Goal: Task Accomplishment & Management: Manage account settings

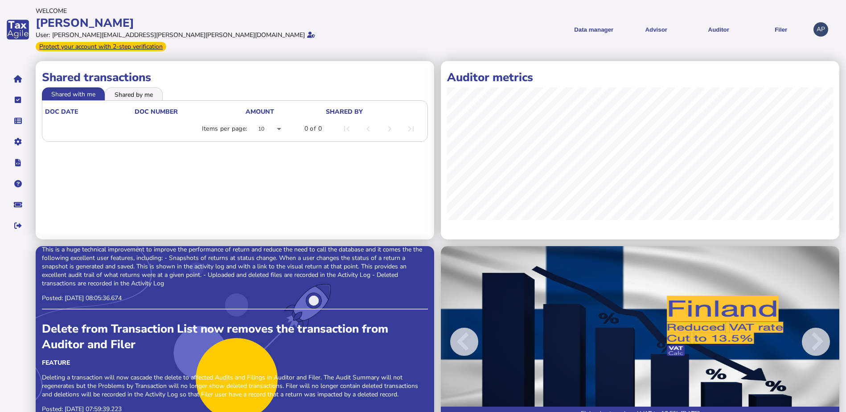
scroll to position [89, 0]
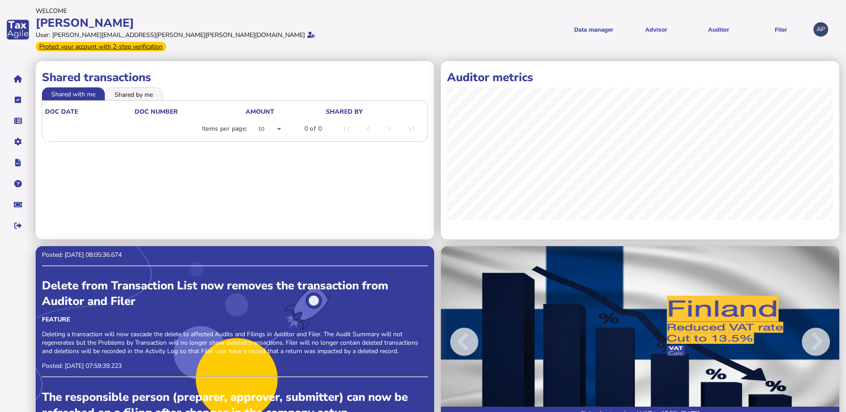
click at [74, 87] on li "Shared with me" at bounding box center [73, 93] width 63 height 12
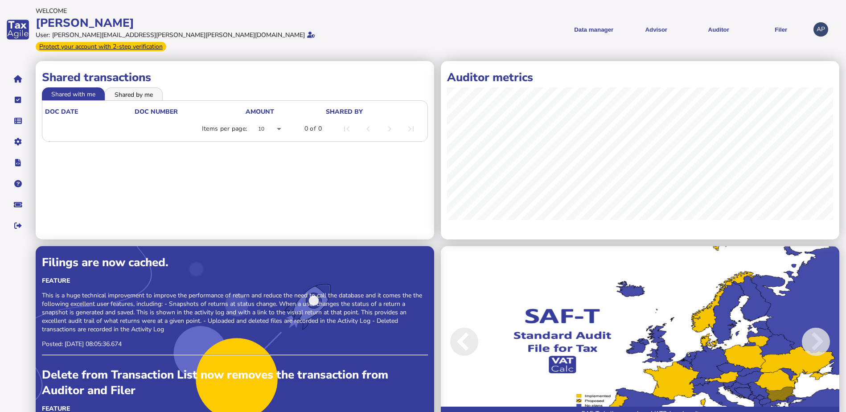
scroll to position [223, 0]
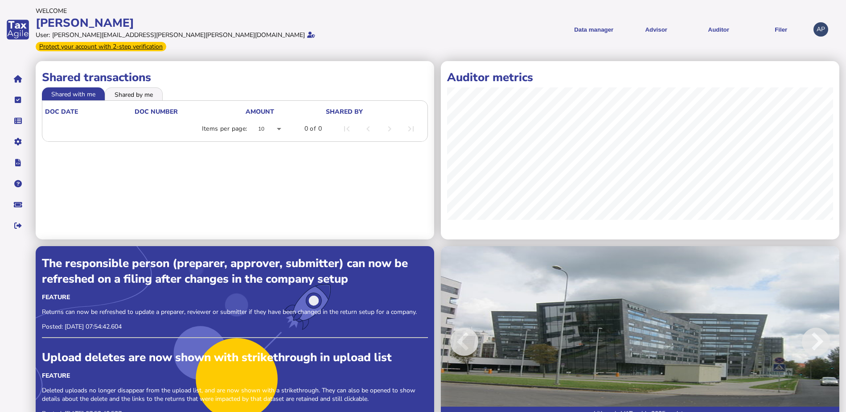
click at [387, 21] on div "[PERSON_NAME]" at bounding box center [228, 23] width 385 height 16
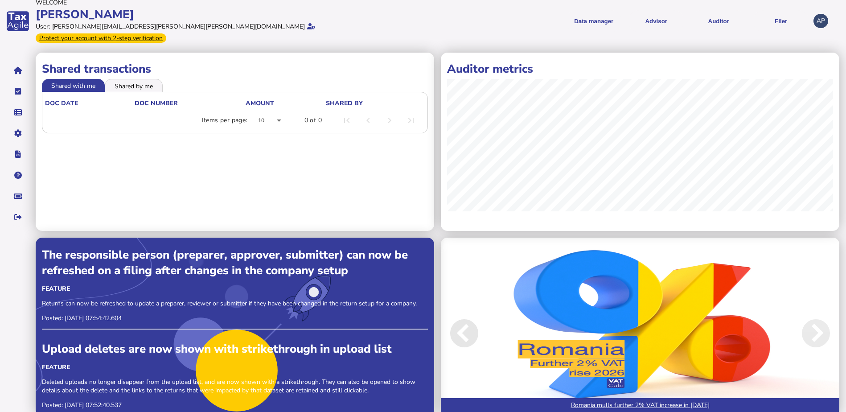
click at [460, 328] on span at bounding box center [464, 333] width 28 height 28
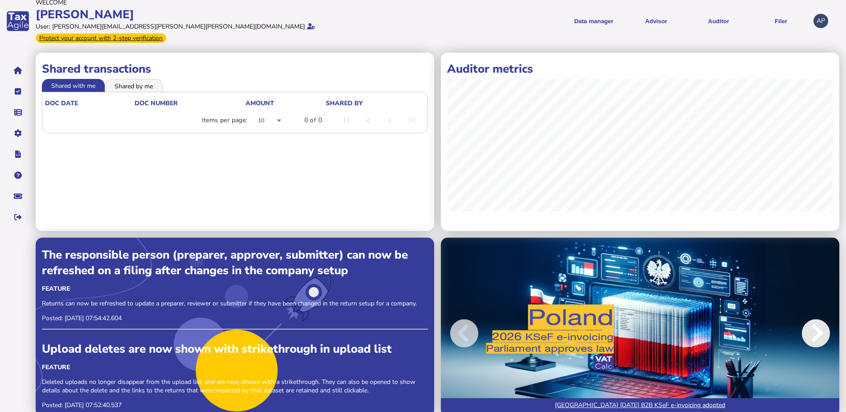
click at [811, 319] on span at bounding box center [816, 333] width 28 height 28
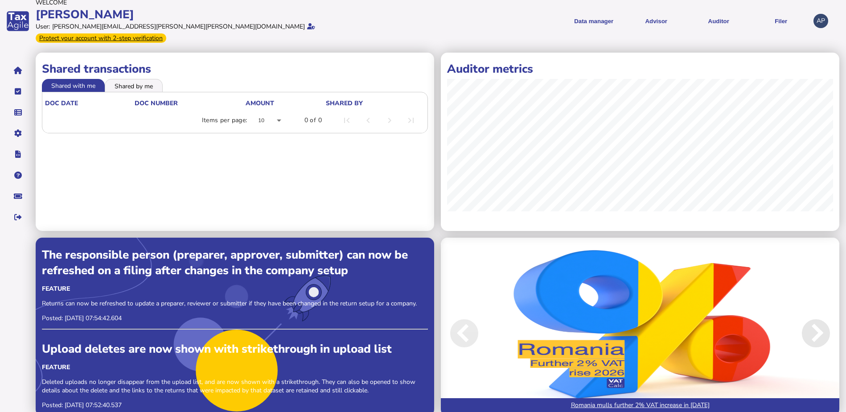
click at [821, 322] on span at bounding box center [816, 333] width 28 height 28
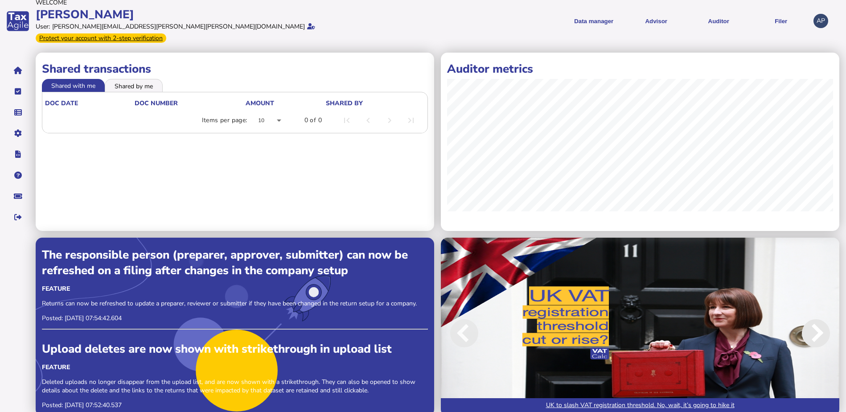
click at [814, 323] on span at bounding box center [816, 333] width 28 height 28
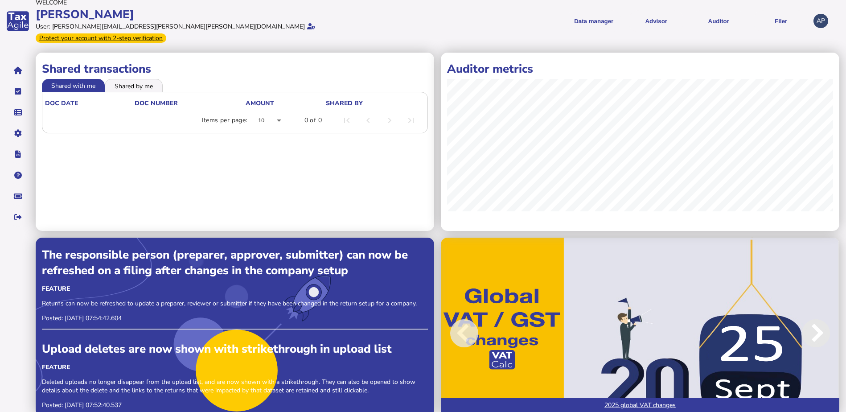
click at [809, 321] on span at bounding box center [816, 333] width 28 height 28
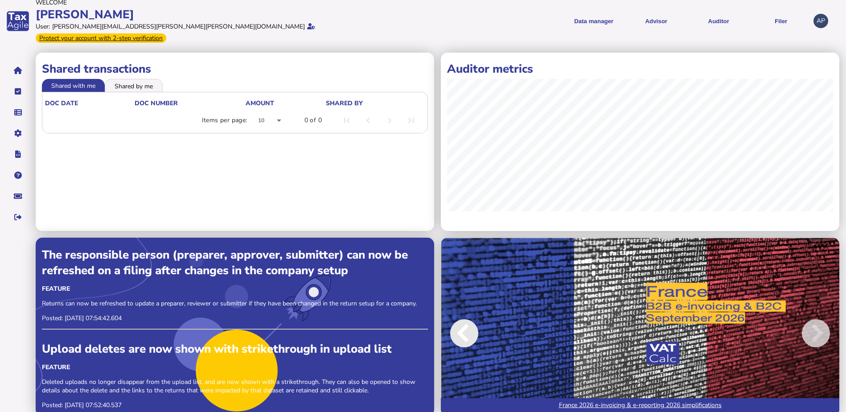
click at [472, 326] on span at bounding box center [464, 333] width 28 height 28
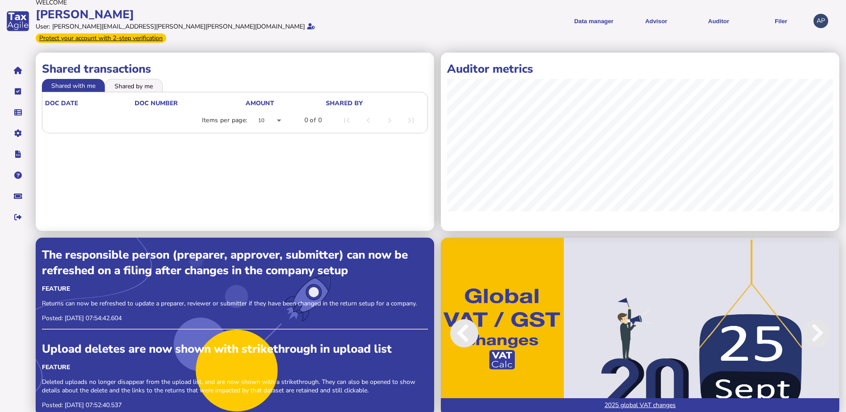
click at [459, 321] on span at bounding box center [464, 333] width 28 height 28
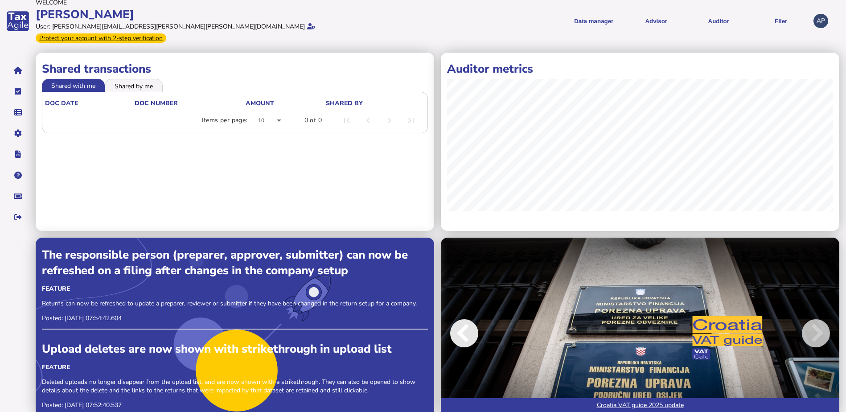
click at [459, 321] on span at bounding box center [464, 333] width 28 height 28
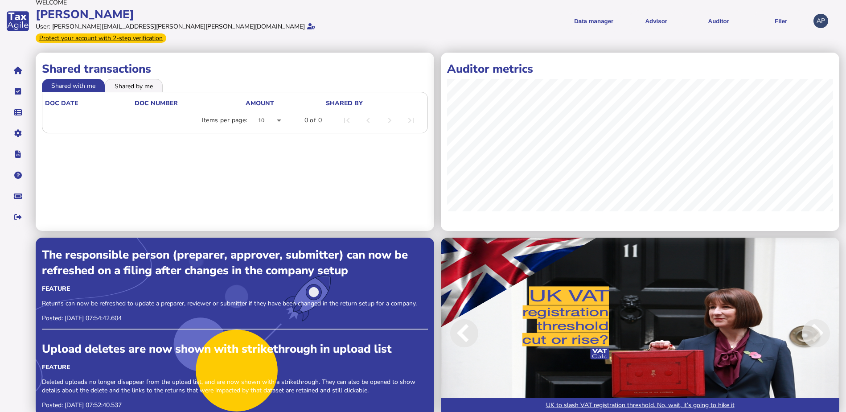
click at [459, 321] on span at bounding box center [464, 333] width 28 height 28
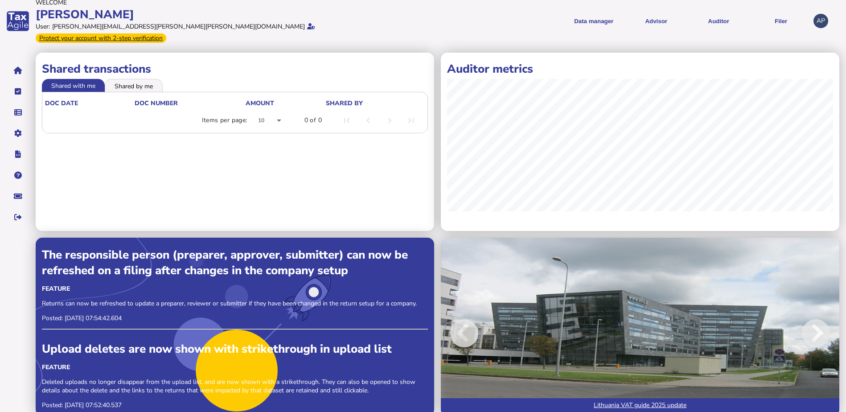
click at [400, 29] on div "User: [PERSON_NAME][EMAIL_ADDRESS][PERSON_NAME][PERSON_NAME][DOMAIN_NAME] Prote…" at bounding box center [228, 32] width 385 height 21
click at [15, 70] on icon "navigate application pages" at bounding box center [18, 70] width 8 height 0
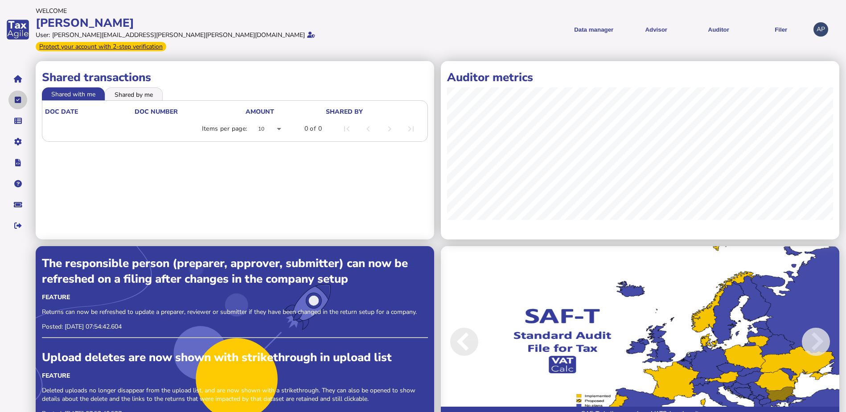
click at [18, 100] on icon "navigate application pages" at bounding box center [18, 100] width 7 height 0
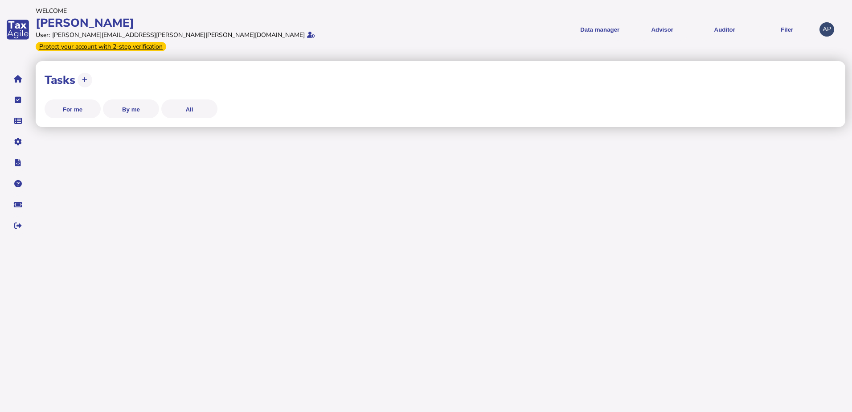
select select "**********"
select select "********"
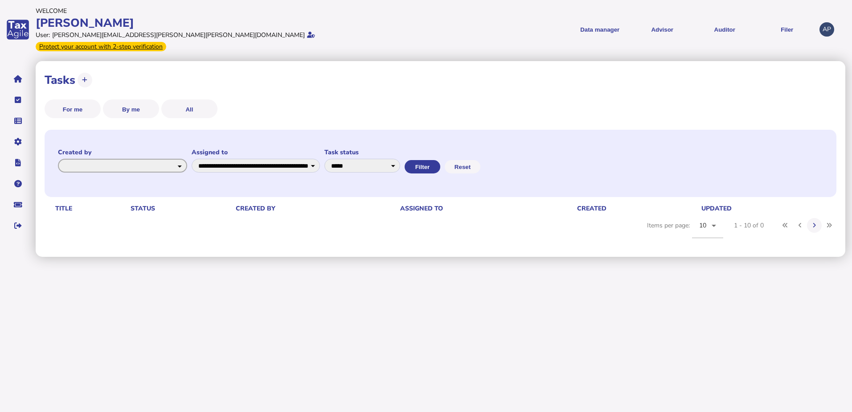
click at [187, 159] on select "**********" at bounding box center [122, 166] width 129 height 14
drag, startPoint x: 291, startPoint y: 321, endPoint x: 292, endPoint y: 316, distance: 5.0
click at [291, 257] on html "**********" at bounding box center [426, 128] width 852 height 257
click at [187, 159] on select "**********" at bounding box center [122, 166] width 129 height 14
drag, startPoint x: 361, startPoint y: 338, endPoint x: 384, endPoint y: 214, distance: 126.4
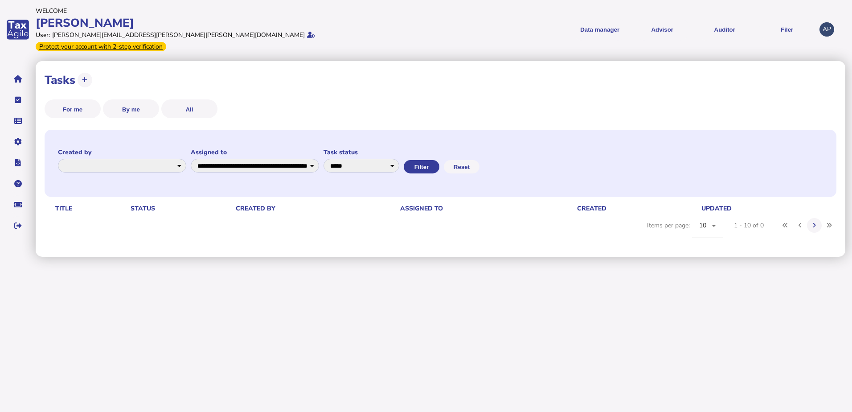
click at [361, 257] on html "**********" at bounding box center [426, 128] width 852 height 257
click at [187, 159] on select "**********" at bounding box center [122, 166] width 129 height 14
click at [320, 159] on select "**********" at bounding box center [255, 166] width 129 height 14
click at [399, 159] on select "**********" at bounding box center [361, 166] width 76 height 14
click at [498, 257] on html "**********" at bounding box center [426, 128] width 852 height 257
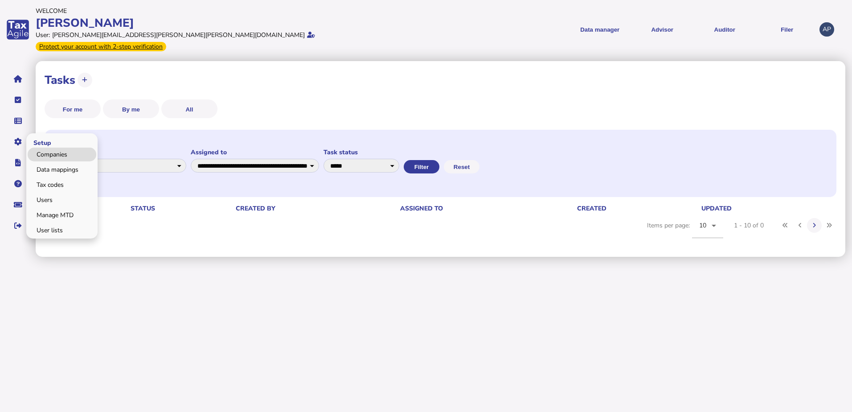
click at [55, 147] on link "Companies" at bounding box center [62, 154] width 69 height 14
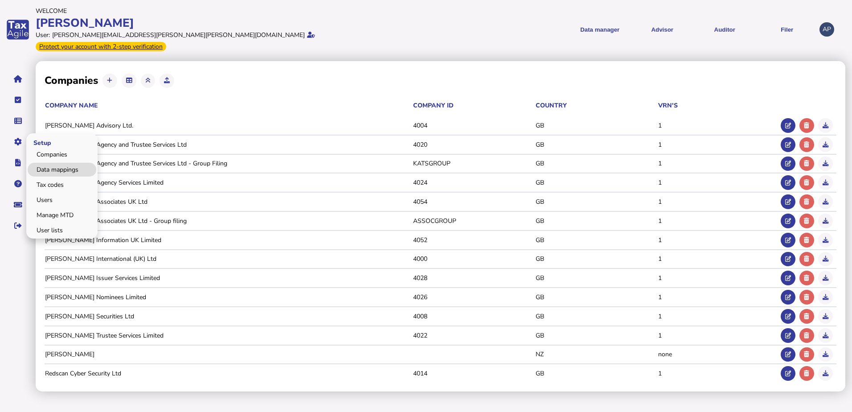
click at [43, 163] on link "Data mappings" at bounding box center [62, 170] width 69 height 14
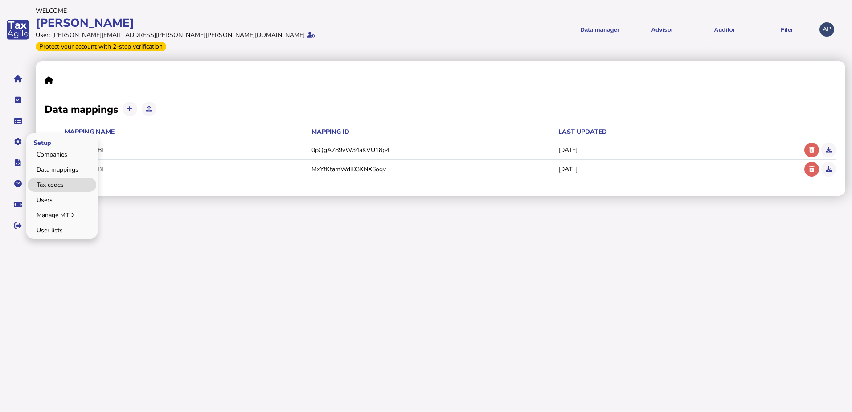
click at [50, 178] on link "Tax codes" at bounding box center [62, 185] width 69 height 14
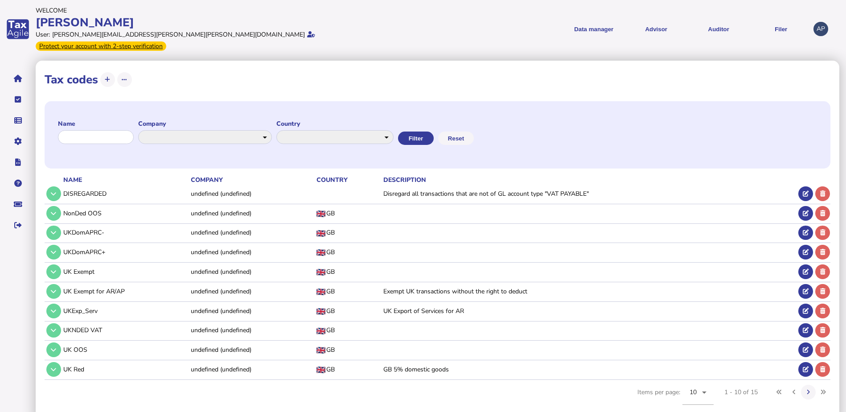
scroll to position [1, 0]
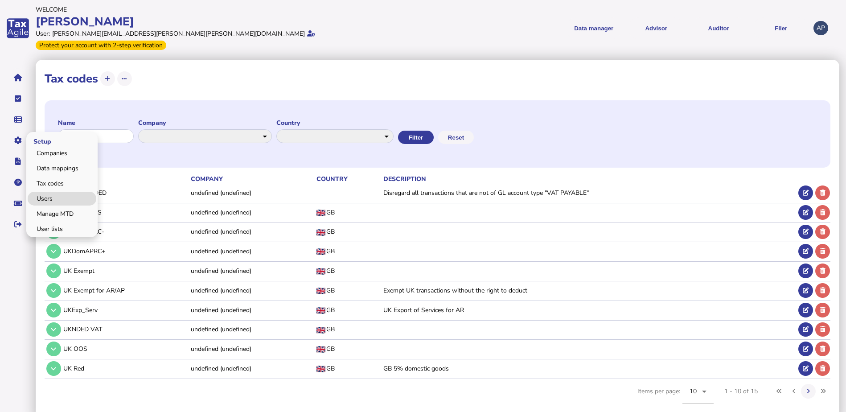
click at [47, 192] on link "Users" at bounding box center [62, 199] width 69 height 14
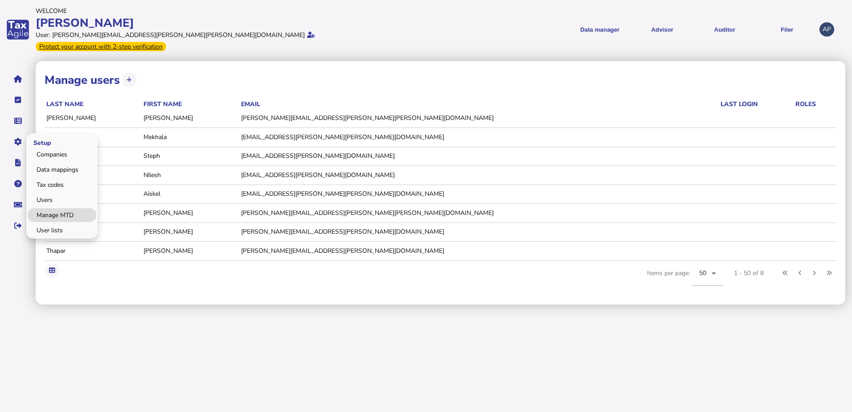
click at [47, 208] on link "Manage MTD" at bounding box center [62, 215] width 69 height 14
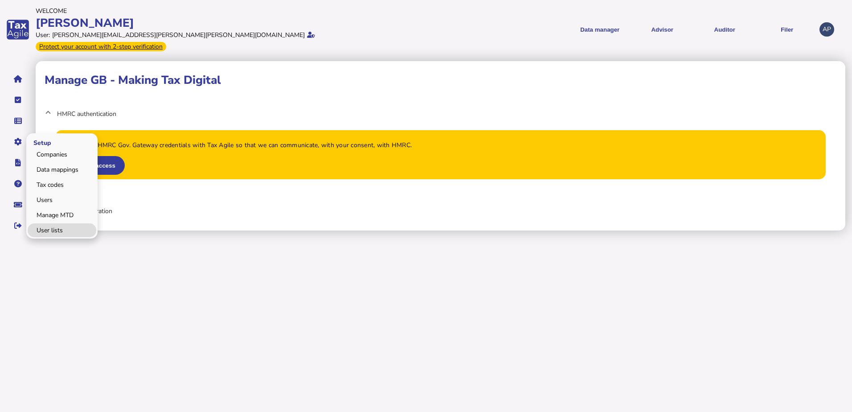
click at [49, 223] on link "User lists" at bounding box center [62, 230] width 69 height 14
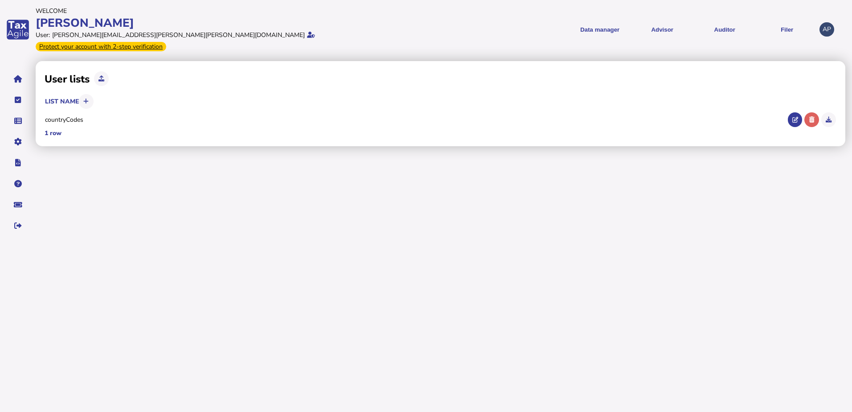
click at [296, 241] on html "Welcome [PERSON_NAME] User: [PERSON_NAME][EMAIL_ADDRESS][PERSON_NAME][PERSON_NA…" at bounding box center [426, 120] width 852 height 241
click at [180, 184] on div "User lists List name countryCodes 1 row × Sure to delete this item? Yes No × Su…" at bounding box center [444, 150] width 816 height 182
click at [180, 183] on div "User lists List name countryCodes 1 row × Sure to delete this item? Yes No × Su…" at bounding box center [444, 150] width 816 height 182
drag, startPoint x: 105, startPoint y: 208, endPoint x: 134, endPoint y: 179, distance: 41.0
click at [106, 208] on div "User lists List name countryCodes 1 row × Sure to delete this item? Yes No × Su…" at bounding box center [444, 150] width 816 height 182
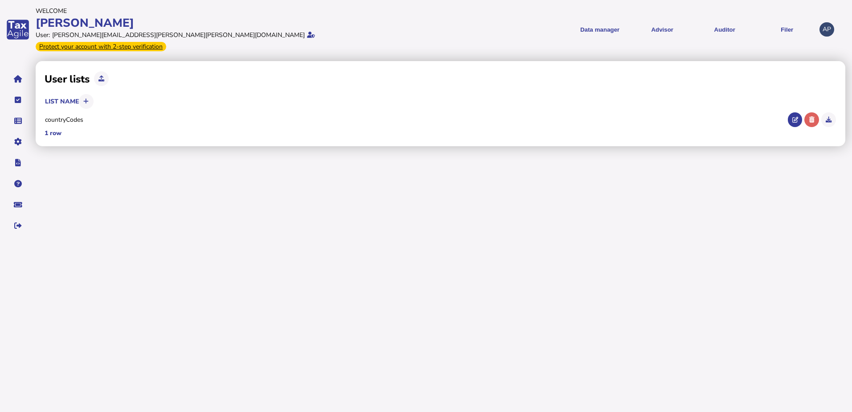
click at [157, 210] on div "User lists List name countryCodes 1 row × Sure to delete this item? Yes No × Su…" at bounding box center [444, 150] width 816 height 182
click at [123, 187] on div "User lists List name countryCodes 1 row × Sure to delete this item? Yes No × Su…" at bounding box center [444, 150] width 816 height 182
click at [73, 221] on div "User lists List name countryCodes 1 row × Sure to delete this item? Yes No × Su…" at bounding box center [444, 150] width 816 height 182
click at [595, 57] on link "Transaction list" at bounding box center [607, 63] width 69 height 14
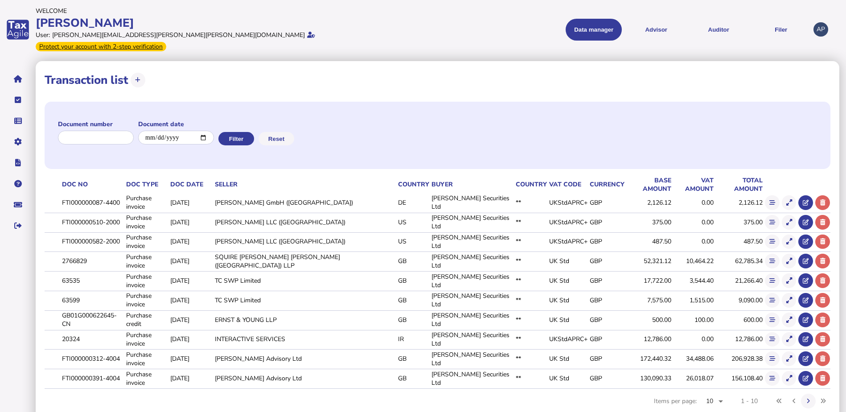
scroll to position [1, 0]
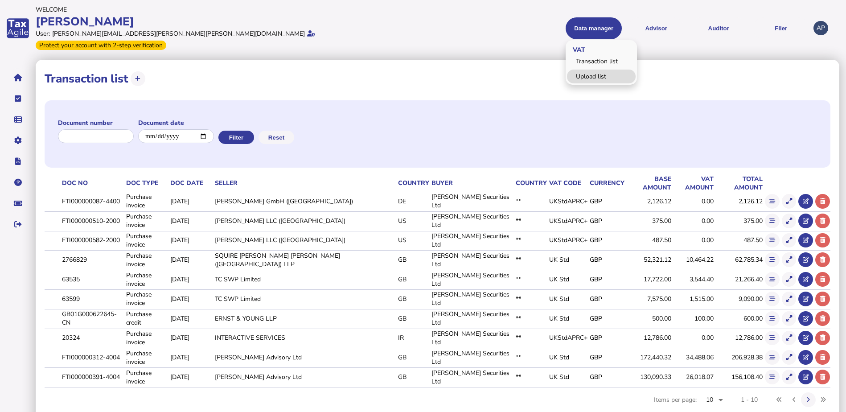
click at [588, 71] on link "Upload list" at bounding box center [601, 77] width 69 height 14
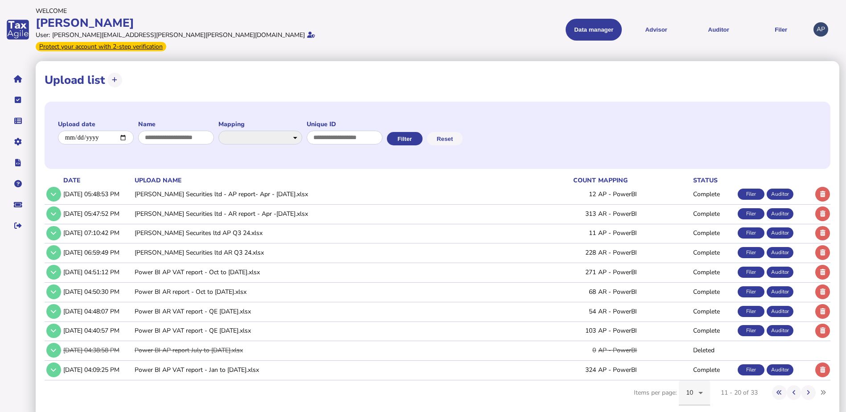
click at [700, 387] on icon at bounding box center [700, 392] width 11 height 11
click at [687, 336] on span "50" at bounding box center [690, 333] width 8 height 11
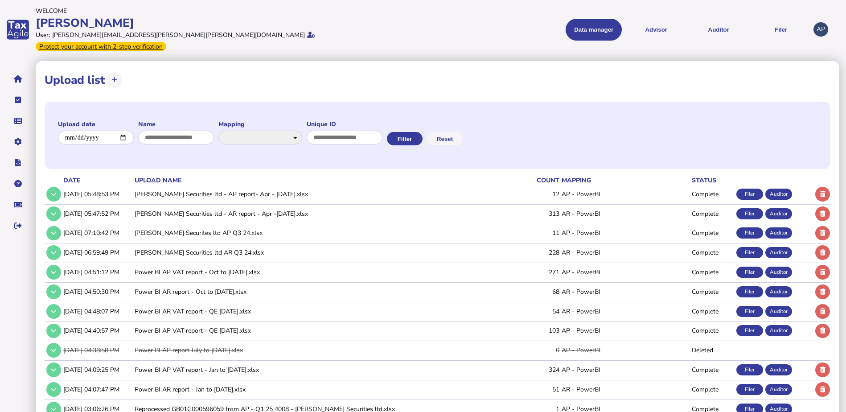
click at [493, 19] on menu "Data manager VAT Transaction list Upload list Advisor VAT Advisor for VAT Check…" at bounding box center [617, 30] width 385 height 22
click at [482, 29] on menu "Data manager VAT Transaction list Upload list Advisor VAT Advisor for VAT Check…" at bounding box center [617, 30] width 385 height 22
click at [54, 191] on icon at bounding box center [53, 194] width 5 height 6
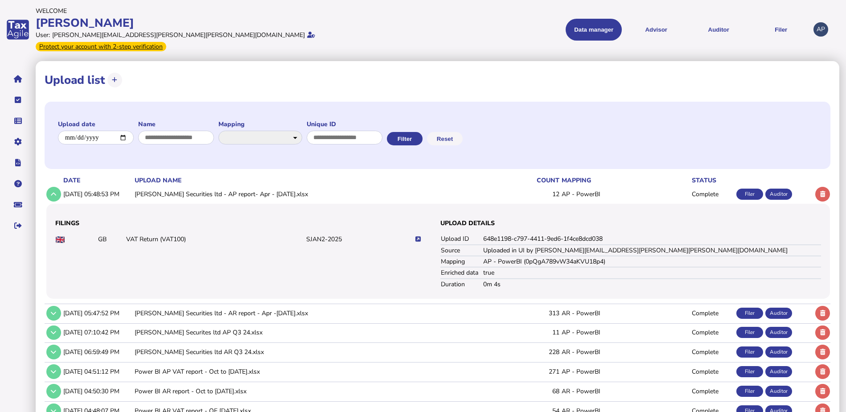
click at [418, 236] on icon at bounding box center [417, 239] width 5 height 6
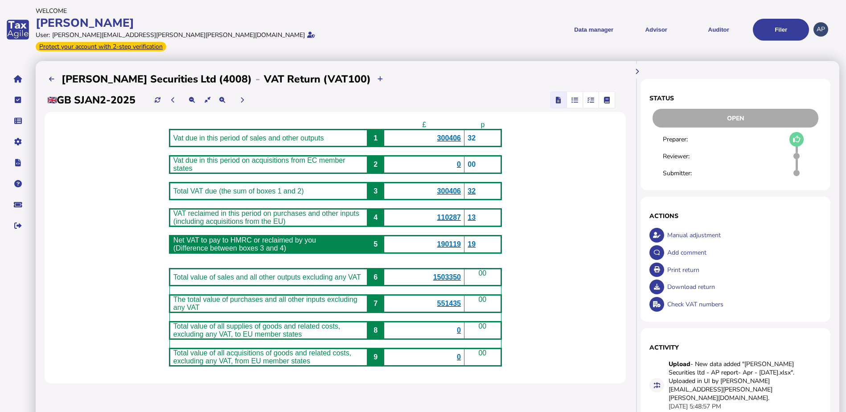
click at [582, 194] on div "£ p Vat due in this period of sales and other outputs 1 300406 32 Vat due in th…" at bounding box center [335, 247] width 581 height 271
click at [455, 134] on span "300406" at bounding box center [449, 138] width 24 height 8
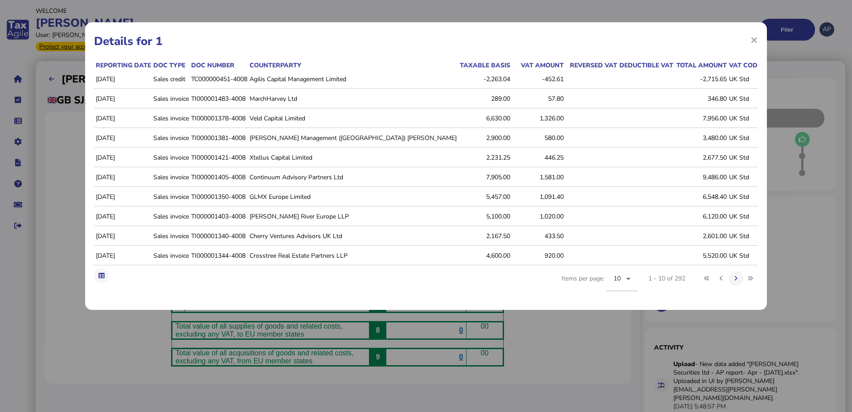
click at [65, 150] on div "× Details for 1 Reporting date Doc type Doc number Counterparty Taxable basis V…" at bounding box center [426, 206] width 852 height 412
click at [751, 38] on span "×" at bounding box center [754, 39] width 8 height 17
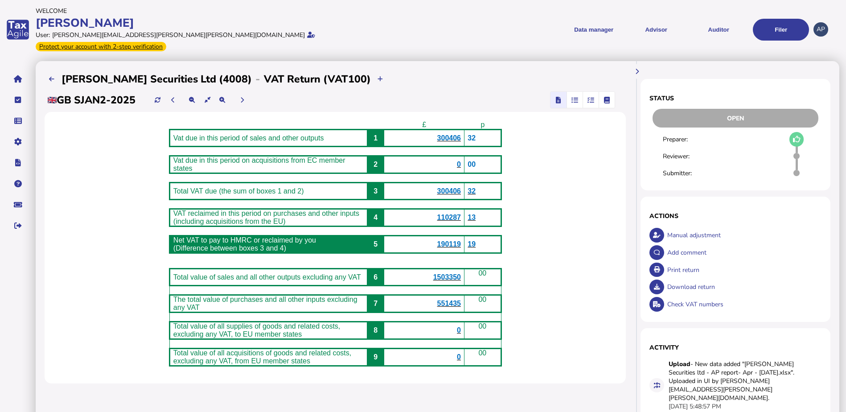
click at [458, 187] on b "300406" at bounding box center [449, 191] width 24 height 8
click at [459, 213] on span "110287" at bounding box center [449, 217] width 24 height 8
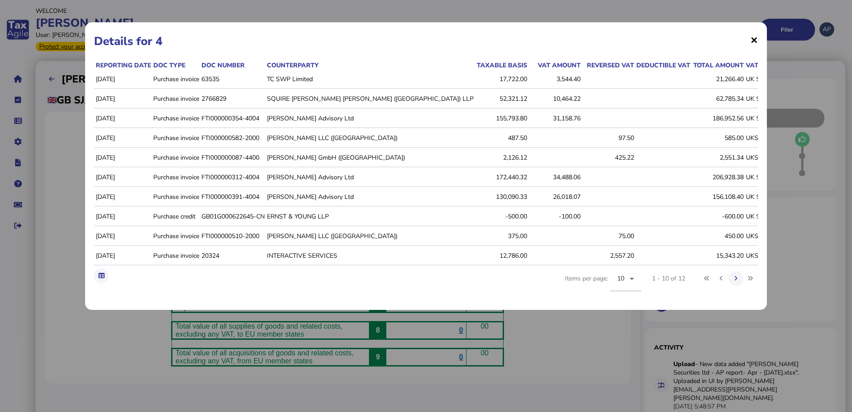
click at [753, 38] on span "×" at bounding box center [754, 39] width 8 height 17
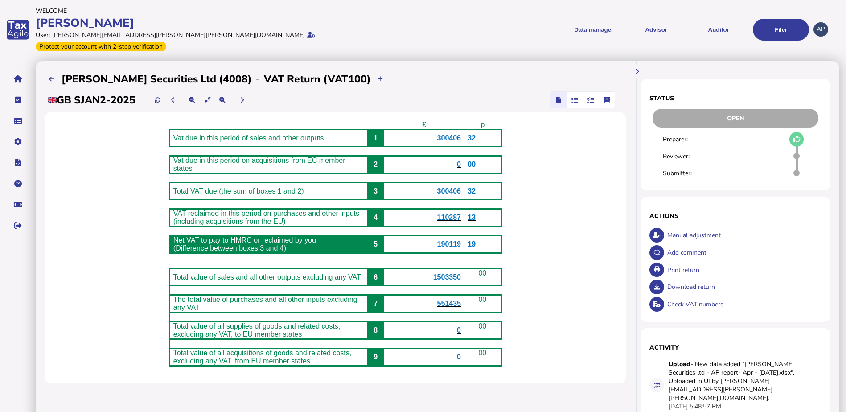
click at [452, 275] on span "1503350" at bounding box center [447, 277] width 28 height 8
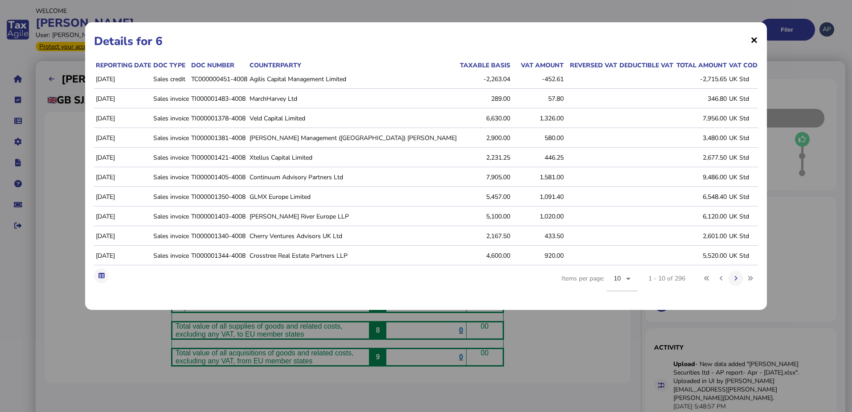
click at [753, 39] on span "×" at bounding box center [754, 39] width 8 height 17
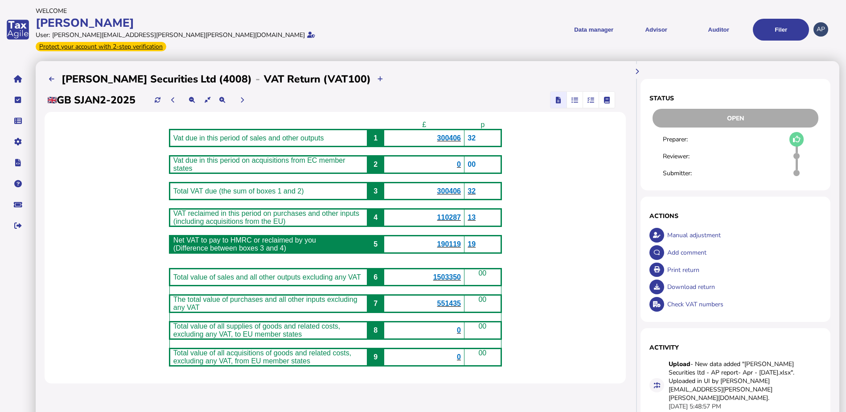
click at [458, 303] on span "551435" at bounding box center [449, 303] width 24 height 8
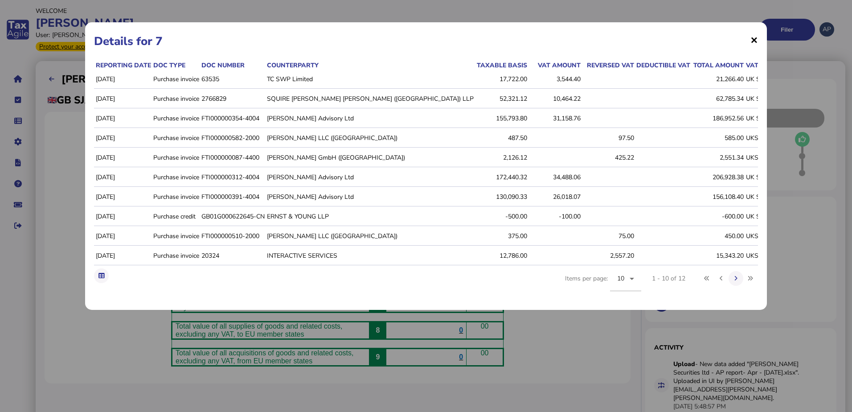
click at [755, 35] on span "×" at bounding box center [754, 39] width 8 height 17
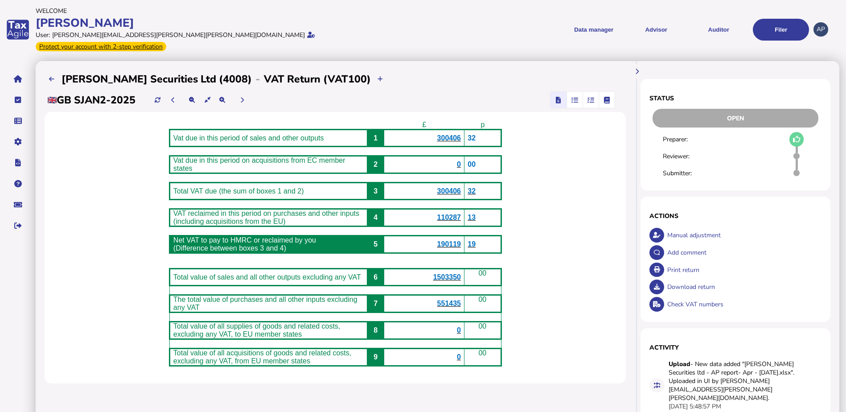
click at [454, 134] on span "300406" at bounding box center [449, 138] width 24 height 8
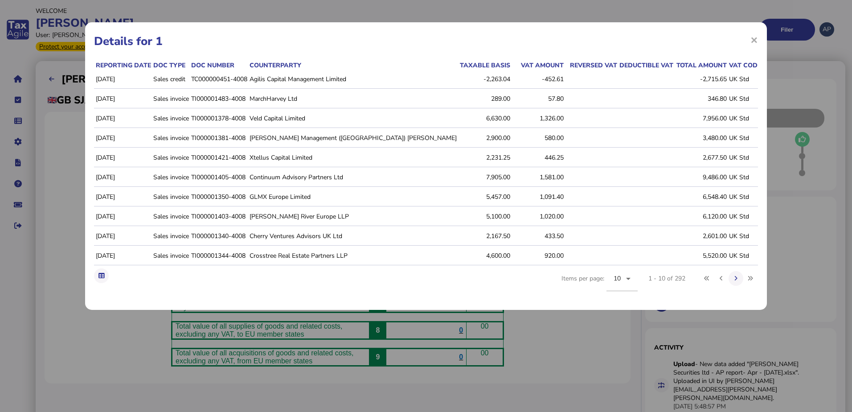
click at [845, 80] on icon at bounding box center [855, 79] width 6 height 6
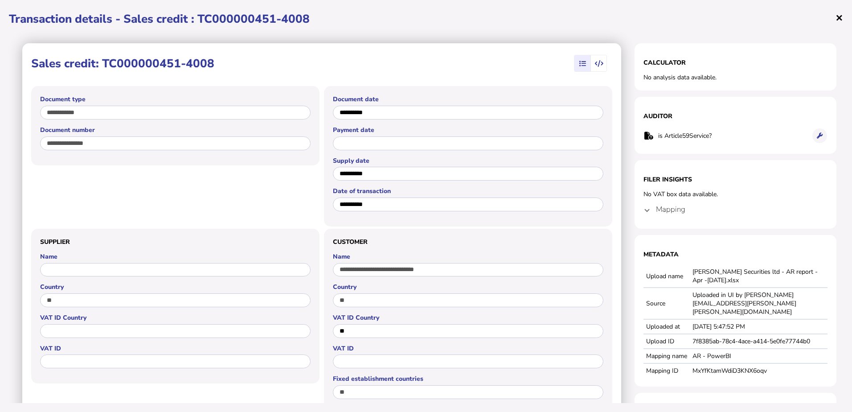
click at [841, 15] on span "×" at bounding box center [839, 17] width 8 height 17
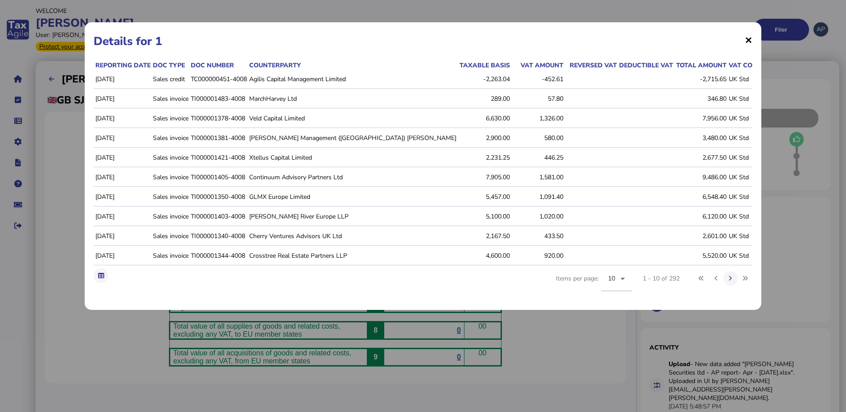
click at [745, 37] on span "×" at bounding box center [749, 39] width 8 height 17
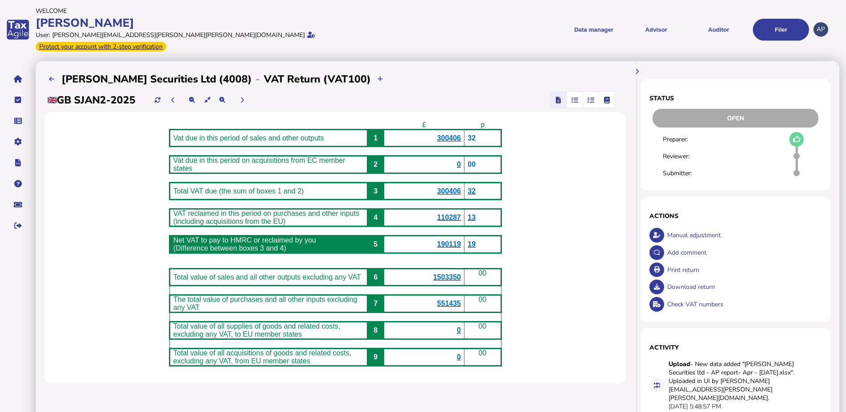
click at [574, 154] on div "£ p Vat due in this period of sales and other outputs 1 300406 32 Vat due in th…" at bounding box center [335, 247] width 581 height 271
click at [14, 79] on icon "navigate application pages" at bounding box center [18, 79] width 8 height 0
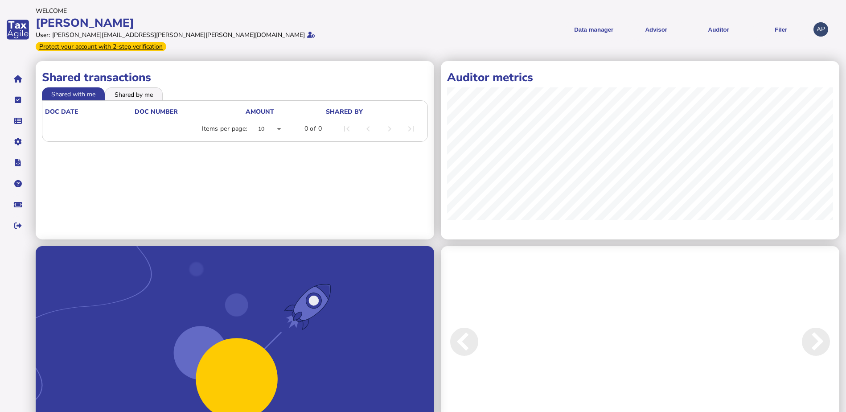
click at [427, 25] on menu "Data manager VAT Transaction list Upload list Advisor VAT Advisor for VAT Check…" at bounding box center [617, 30] width 385 height 22
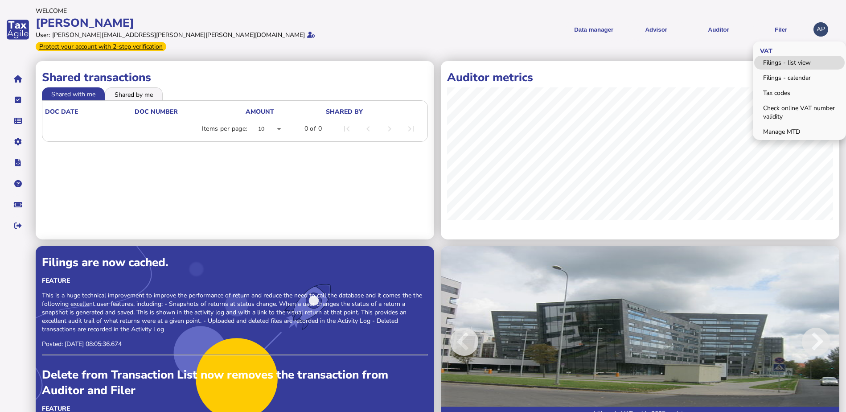
click at [786, 58] on link "Filings - list view" at bounding box center [799, 63] width 90 height 14
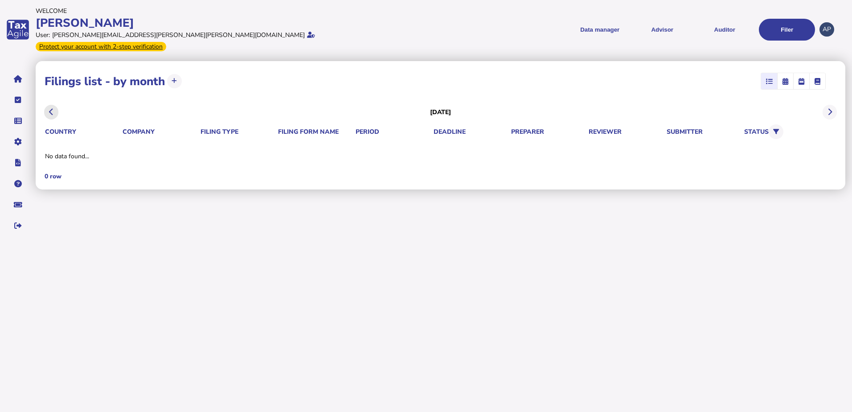
click at [53, 112] on icon at bounding box center [51, 112] width 4 height 0
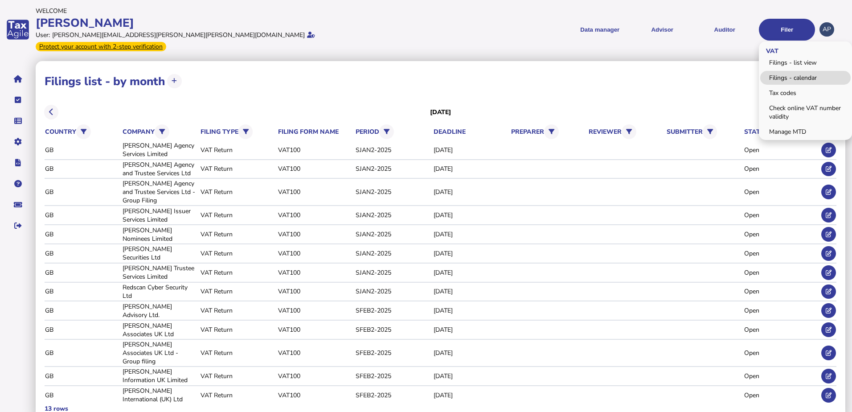
click at [787, 74] on link "Filings - calendar" at bounding box center [805, 78] width 90 height 14
click at [779, 71] on link "Filings - calendar" at bounding box center [805, 78] width 90 height 14
click at [783, 75] on link "Filings - calendar" at bounding box center [805, 78] width 90 height 14
click at [783, 73] on link "Filings - calendar" at bounding box center [805, 78] width 90 height 14
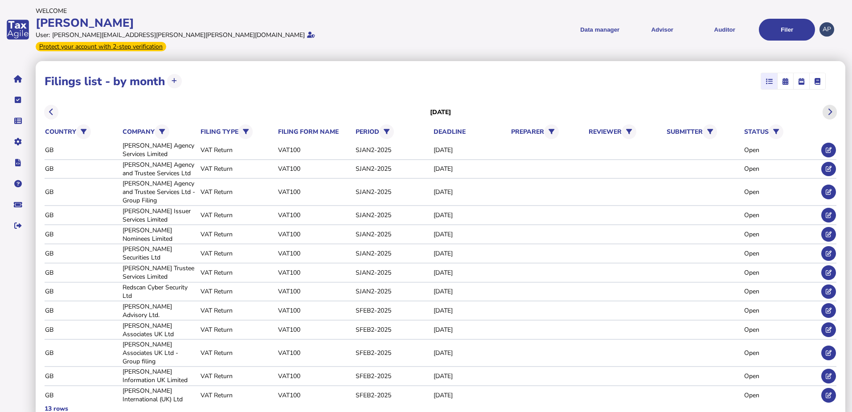
click at [831, 112] on icon at bounding box center [829, 112] width 4 height 0
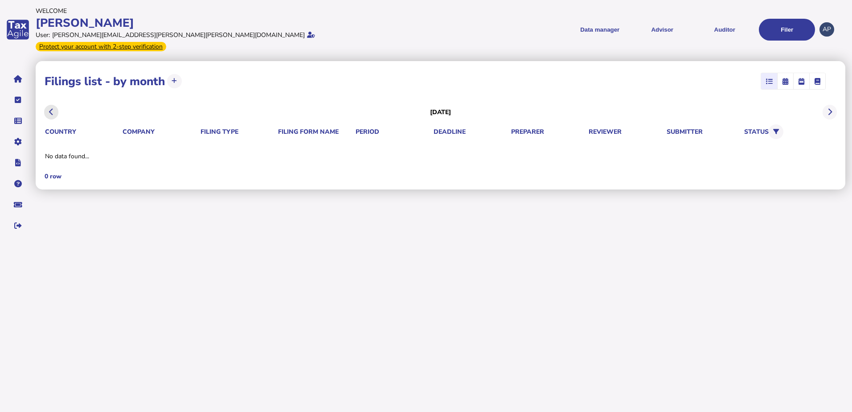
click at [45, 105] on button at bounding box center [51, 112] width 15 height 15
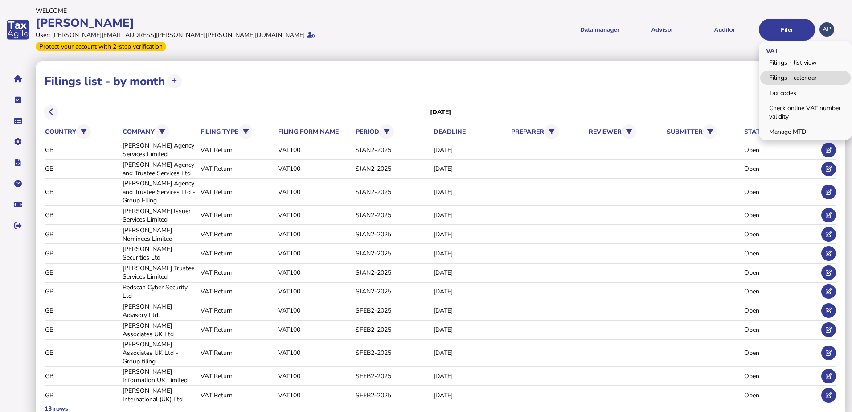
click at [786, 71] on link "Filings - calendar" at bounding box center [805, 78] width 90 height 14
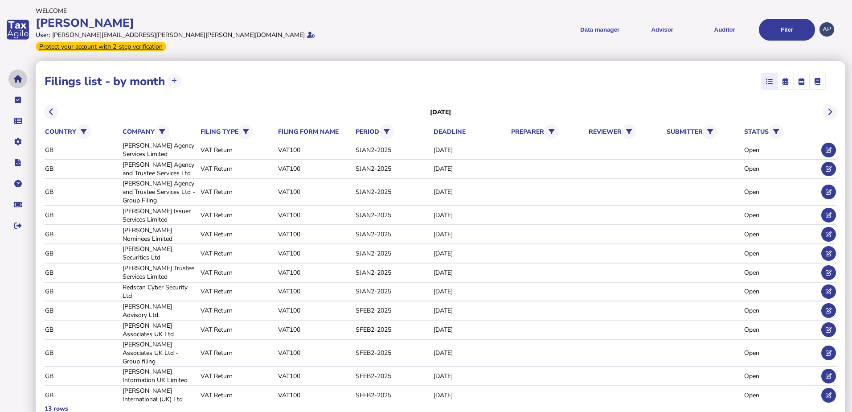
click at [18, 79] on icon "navigate application pages" at bounding box center [18, 79] width 8 height 0
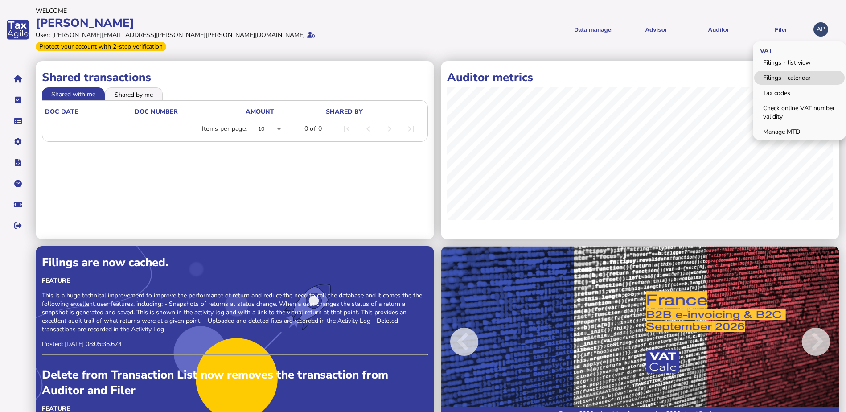
click at [780, 72] on link "Filings - calendar" at bounding box center [799, 78] width 90 height 14
select select "**********"
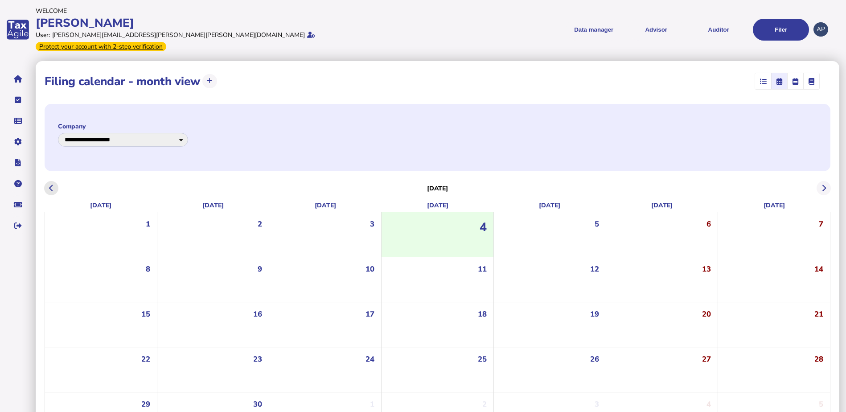
click at [49, 188] on icon at bounding box center [51, 188] width 4 height 0
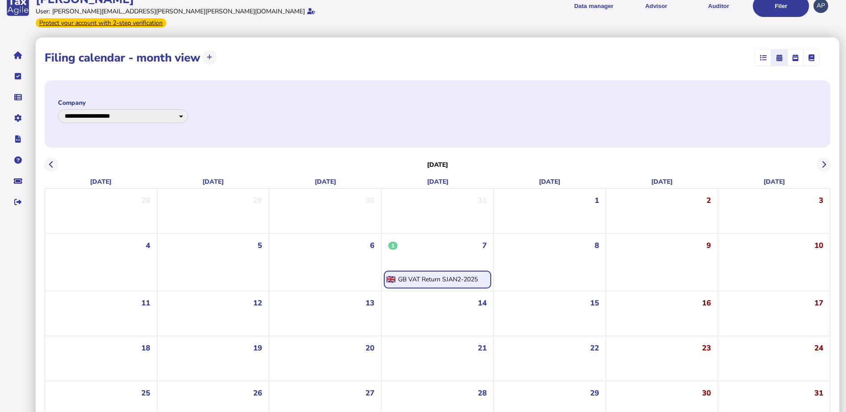
scroll to position [36, 0]
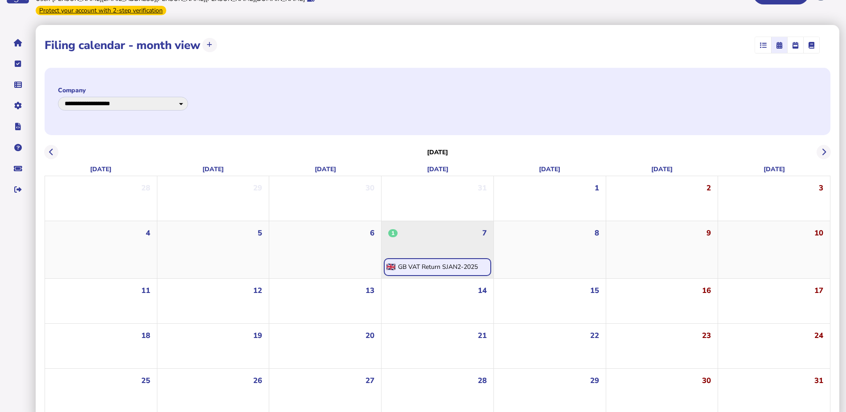
click at [429, 262] on div "GB VAT Return SJAN2-2025" at bounding box center [438, 266] width 80 height 8
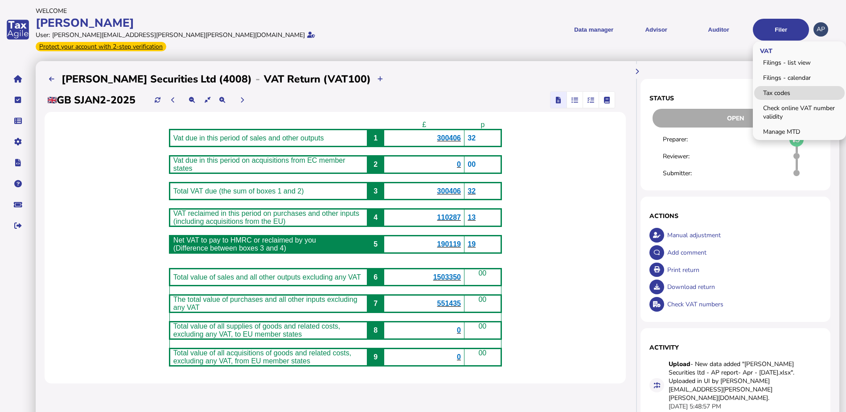
click at [773, 89] on link "Tax codes" at bounding box center [799, 93] width 90 height 14
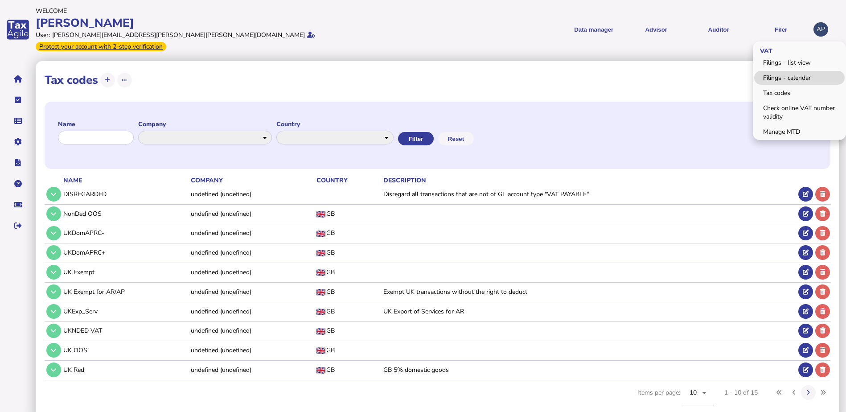
click at [786, 72] on link "Filings - calendar" at bounding box center [799, 78] width 90 height 14
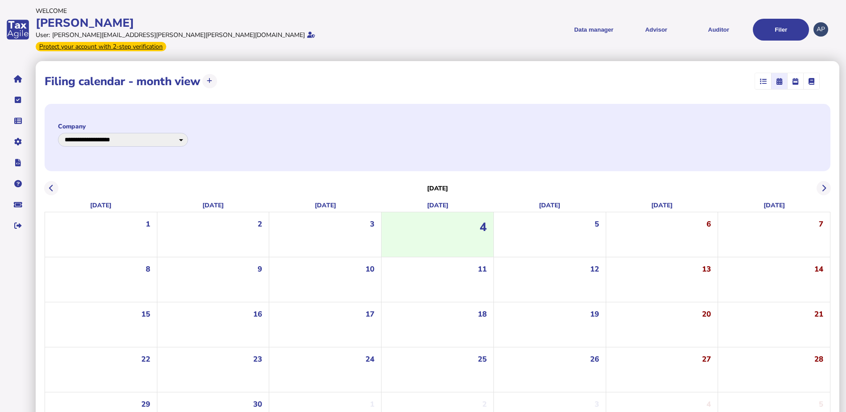
click at [761, 81] on icon "button" at bounding box center [763, 81] width 7 height 0
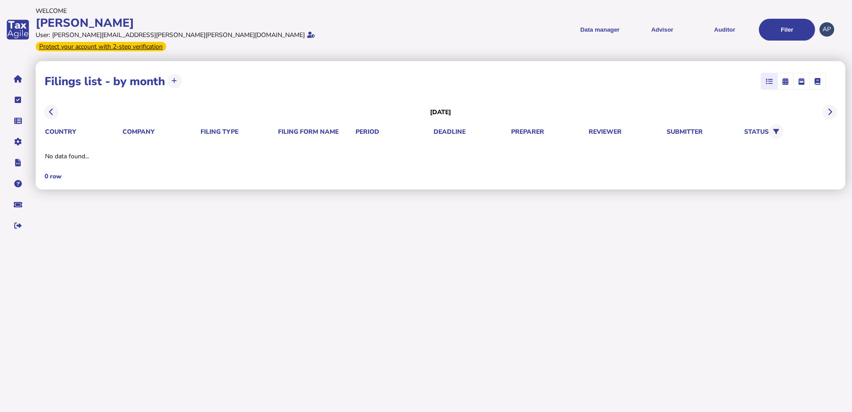
click at [786, 81] on icon "button" at bounding box center [785, 81] width 6 height 0
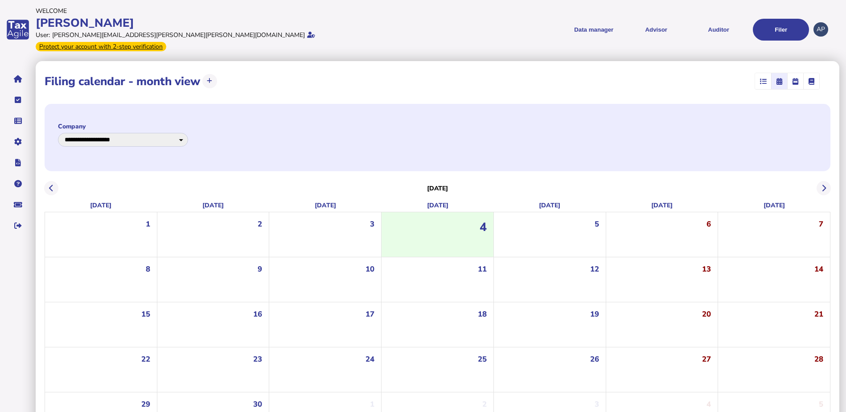
click at [520, 38] on div "Data manager VAT Transaction list Upload list Advisor VAT Advisor for VAT Check…" at bounding box center [617, 29] width 385 height 34
click at [52, 188] on icon at bounding box center [51, 188] width 4 height 0
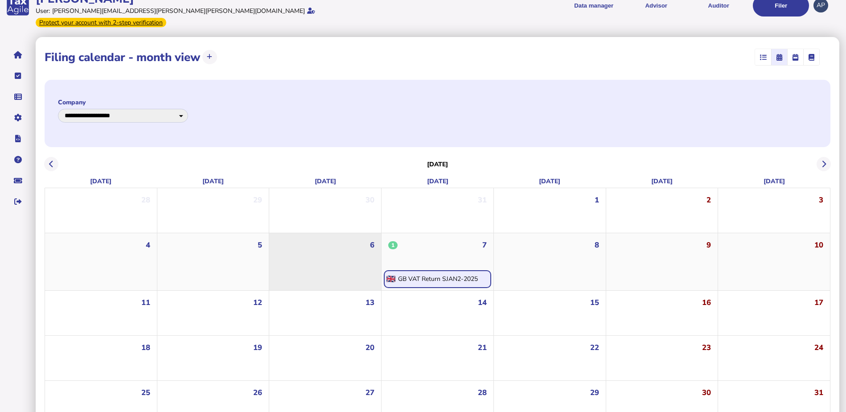
scroll to position [36, 0]
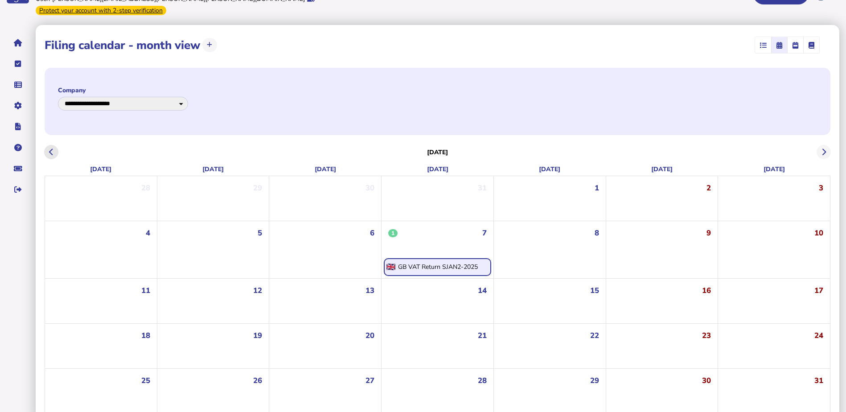
click at [48, 145] on button at bounding box center [51, 152] width 15 height 15
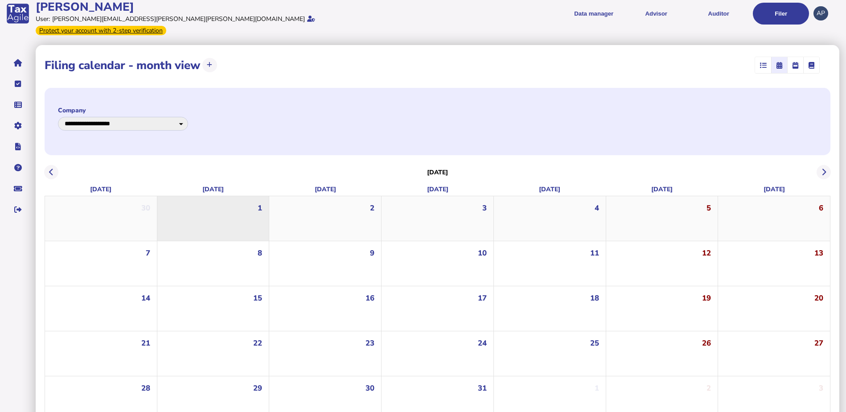
scroll to position [24, 0]
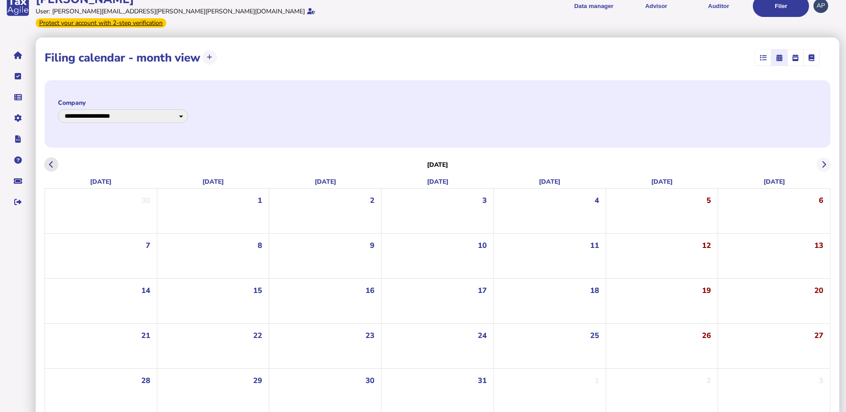
click at [57, 157] on button at bounding box center [51, 164] width 15 height 15
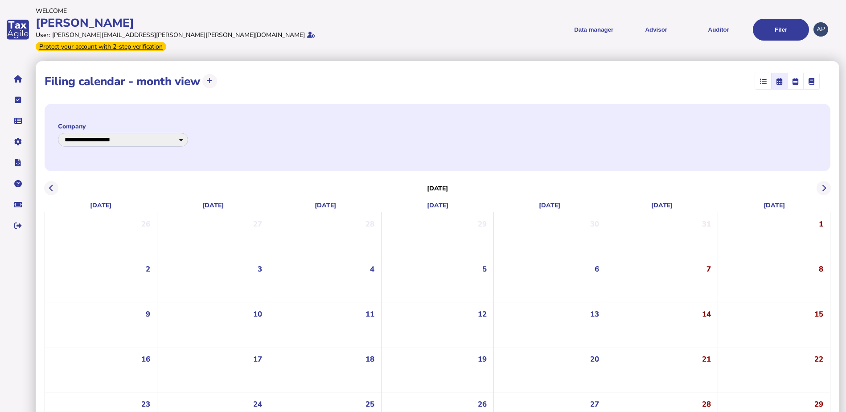
click at [53, 153] on div "**********" at bounding box center [438, 137] width 786 height 67
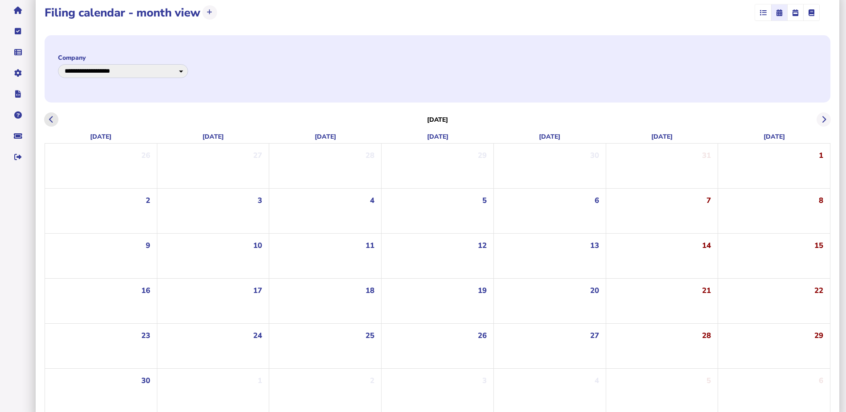
click at [48, 112] on button at bounding box center [51, 119] width 15 height 15
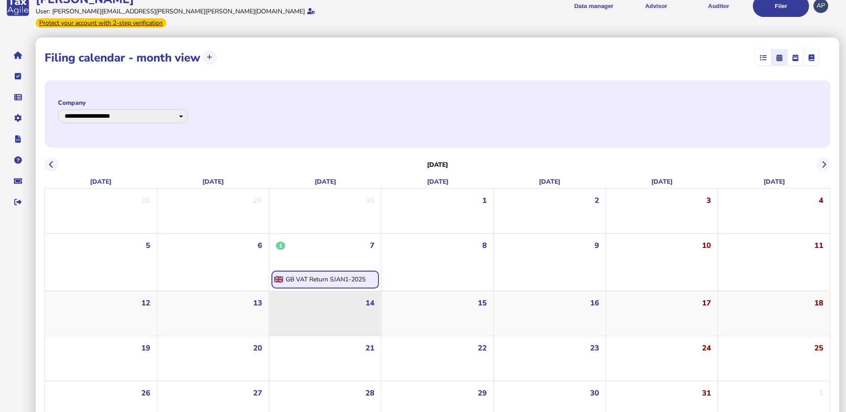
scroll to position [36, 0]
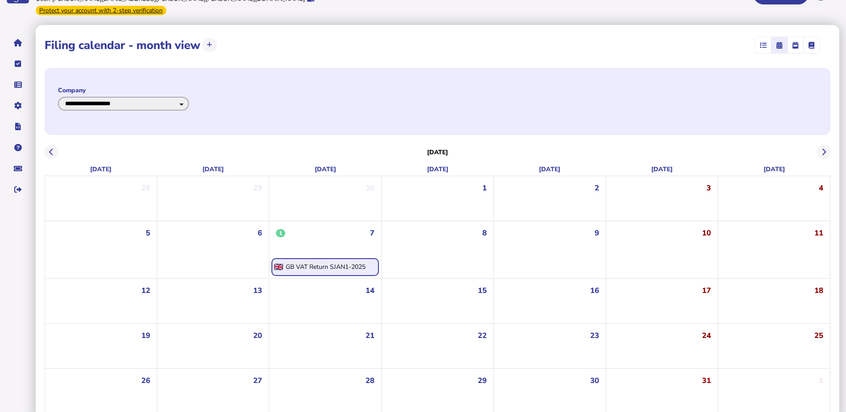
click at [189, 97] on select "**********" at bounding box center [123, 104] width 131 height 14
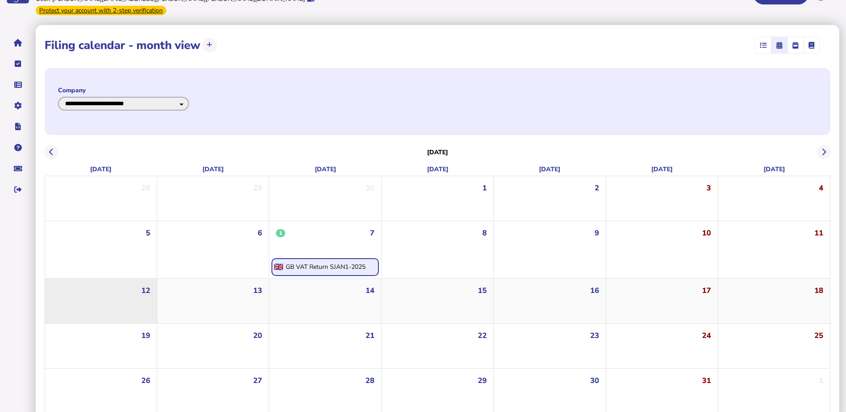
click at [58, 97] on select "**********" at bounding box center [123, 104] width 131 height 14
click at [189, 97] on select "**********" at bounding box center [123, 104] width 131 height 14
select select "**********"
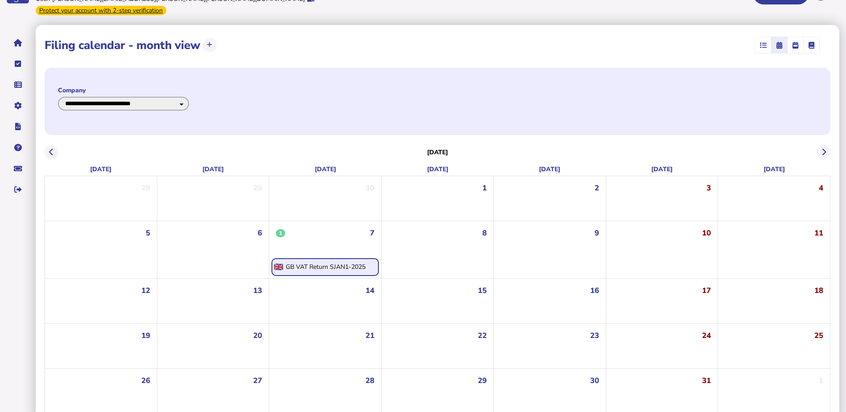
click at [58, 97] on select "**********" at bounding box center [123, 104] width 131 height 14
click at [351, 90] on div "**********" at bounding box center [438, 101] width 786 height 67
click at [17, 43] on icon "navigate application pages" at bounding box center [18, 43] width 8 height 0
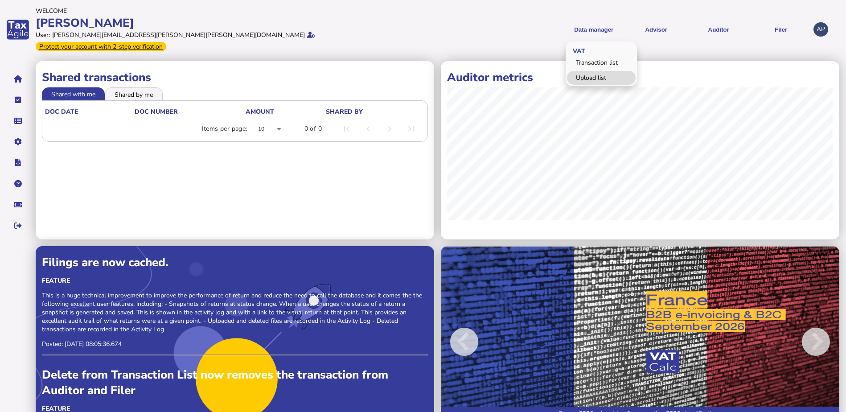
click at [590, 71] on link "Upload list" at bounding box center [601, 78] width 69 height 14
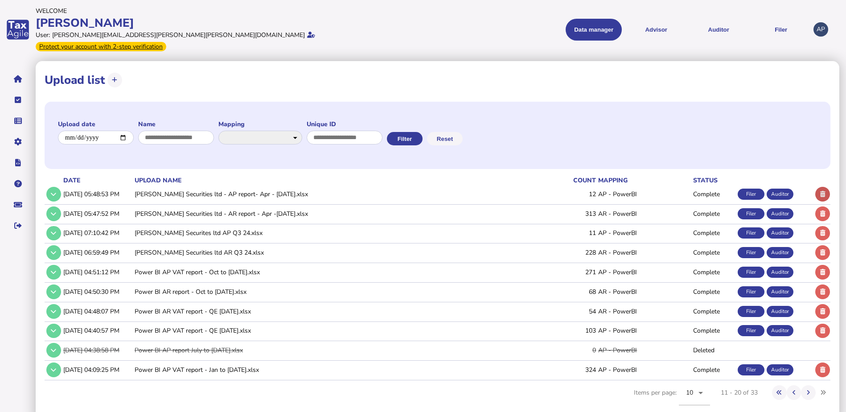
click at [822, 191] on icon at bounding box center [822, 194] width 5 height 6
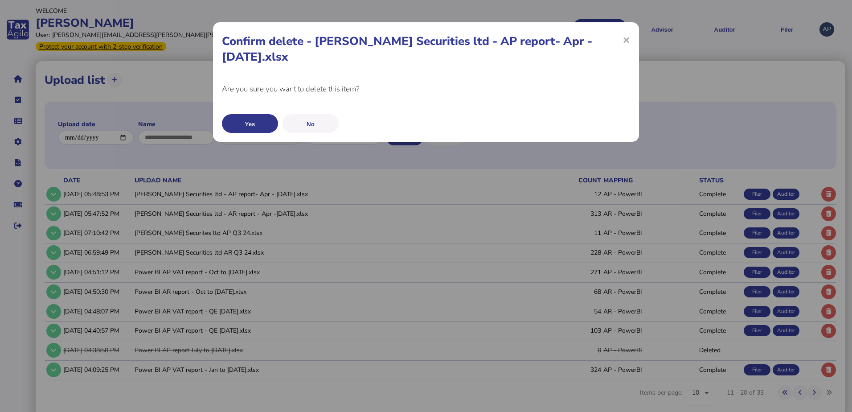
click at [245, 114] on button "Yes" at bounding box center [250, 123] width 56 height 19
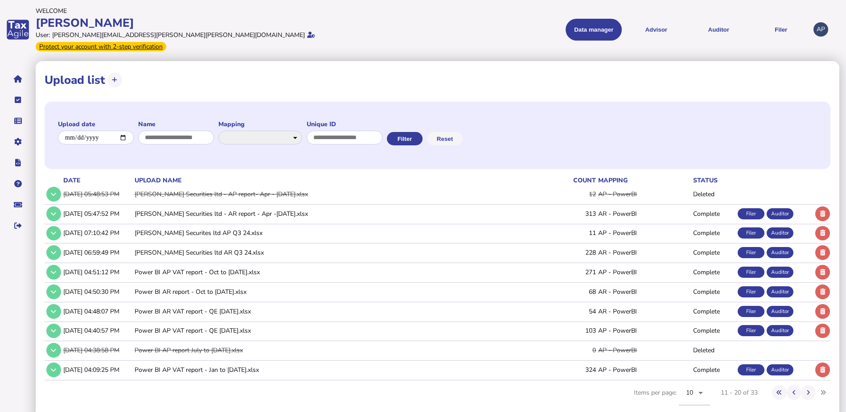
click at [822, 211] on icon at bounding box center [822, 214] width 5 height 6
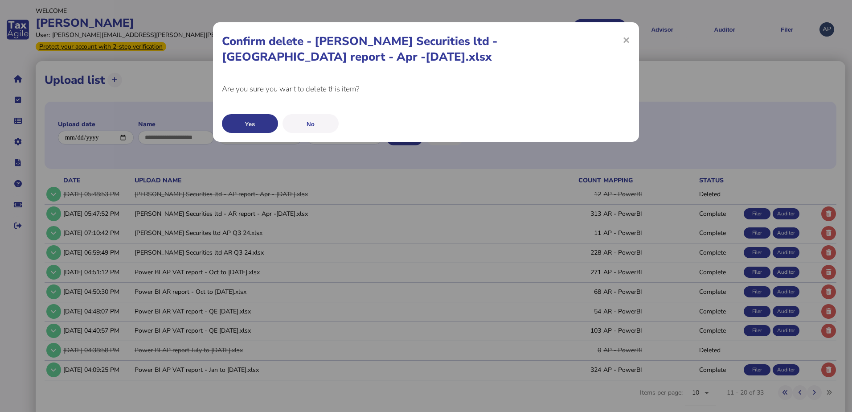
click at [244, 114] on button "Yes" at bounding box center [250, 123] width 56 height 19
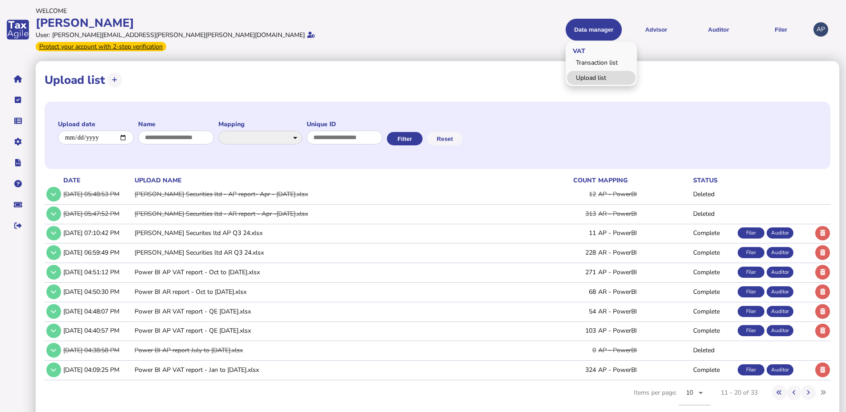
click at [582, 75] on link "Upload list" at bounding box center [601, 78] width 69 height 14
click at [115, 77] on icon at bounding box center [114, 80] width 5 height 6
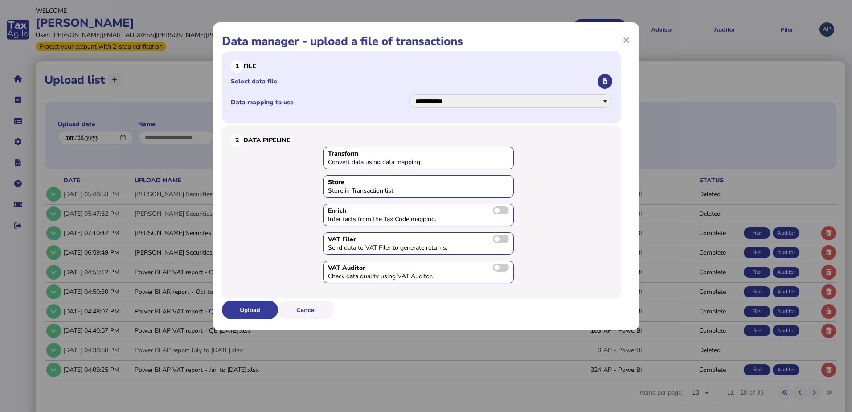
click at [603, 82] on icon "button" at bounding box center [605, 81] width 4 height 6
click at [604, 99] on select "**********" at bounding box center [511, 101] width 204 height 14
click at [409, 94] on select "**********" at bounding box center [511, 101] width 204 height 14
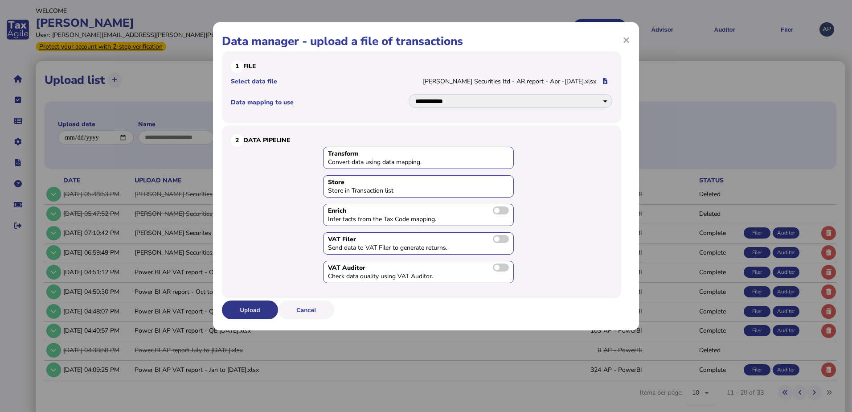
click at [254, 309] on button "Upload" at bounding box center [250, 309] width 56 height 19
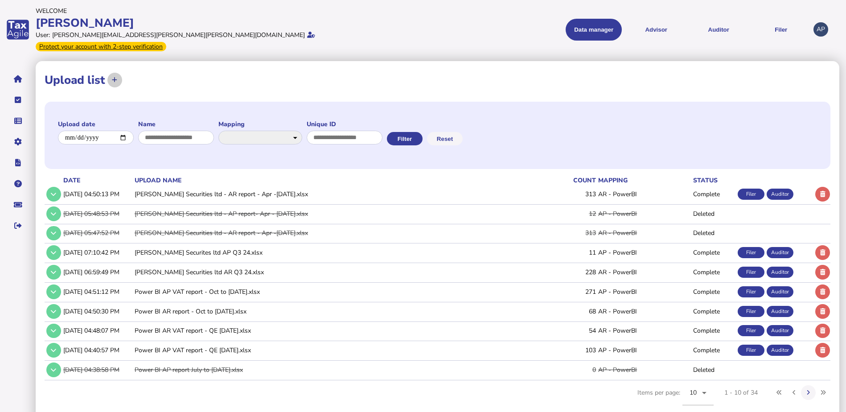
click at [116, 77] on icon at bounding box center [114, 80] width 5 height 6
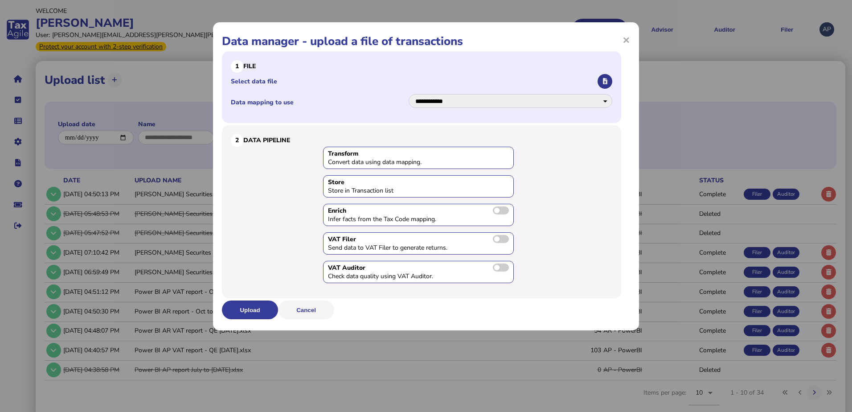
click at [604, 83] on icon "button" at bounding box center [605, 81] width 4 height 6
click at [606, 100] on select "**********" at bounding box center [511, 101] width 204 height 14
select select "**********"
click at [409, 94] on select "**********" at bounding box center [511, 101] width 204 height 14
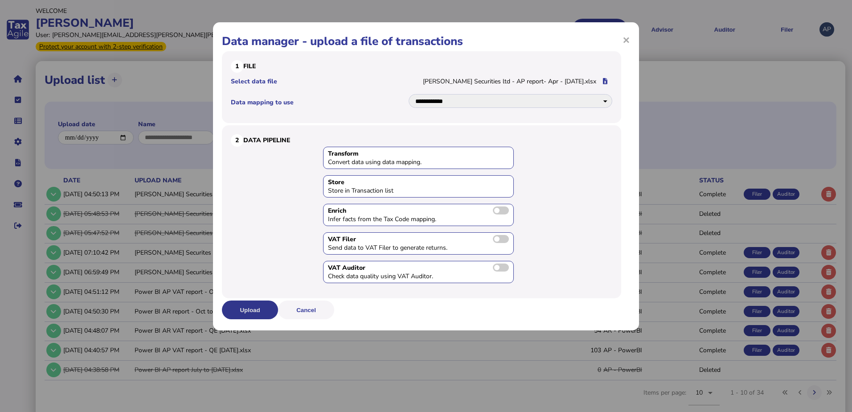
click at [248, 309] on button "Upload" at bounding box center [250, 309] width 56 height 19
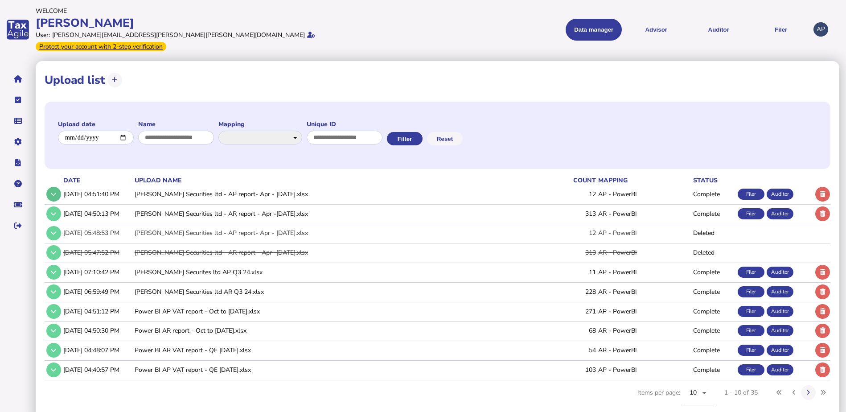
click at [48, 187] on button at bounding box center [53, 194] width 15 height 15
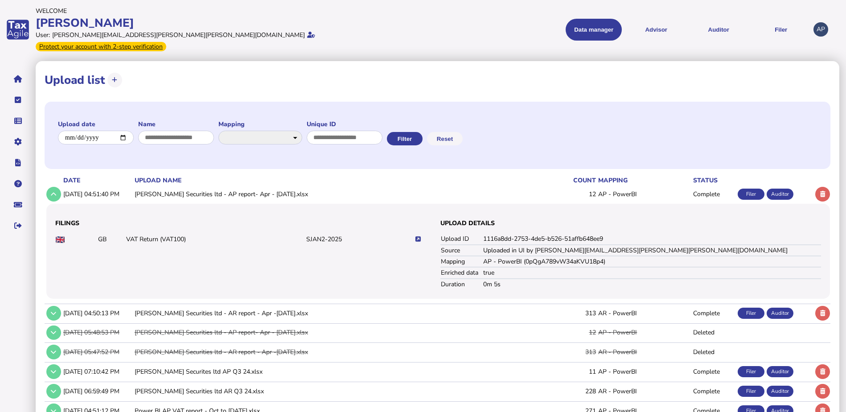
click at [418, 236] on icon at bounding box center [417, 239] width 5 height 6
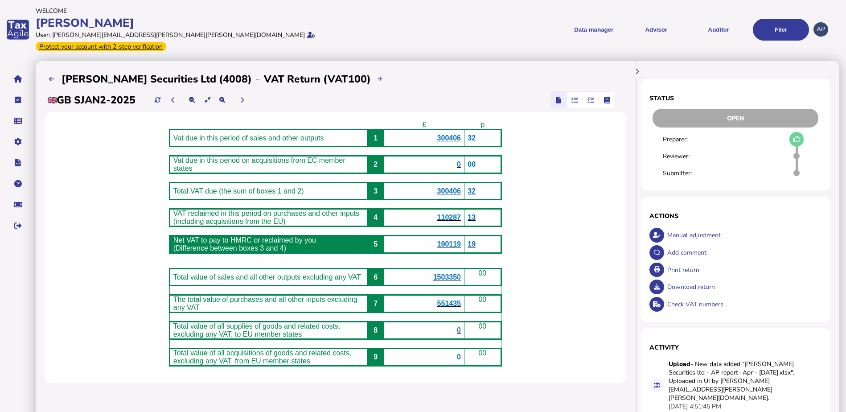
click at [456, 134] on span "300406" at bounding box center [449, 138] width 24 height 8
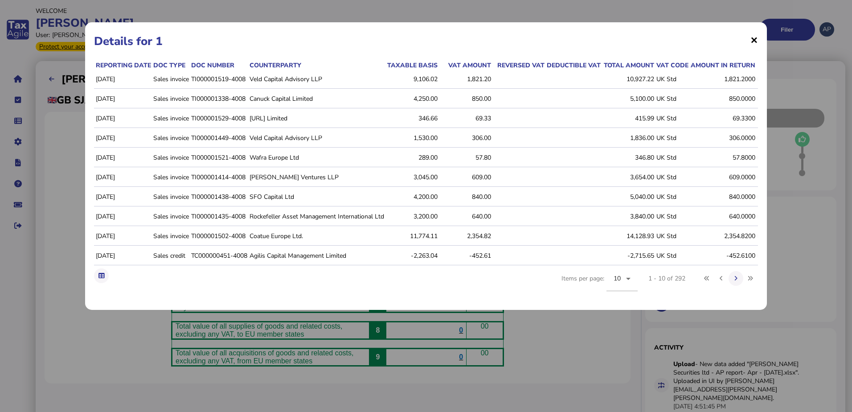
click at [753, 41] on span "×" at bounding box center [754, 39] width 8 height 17
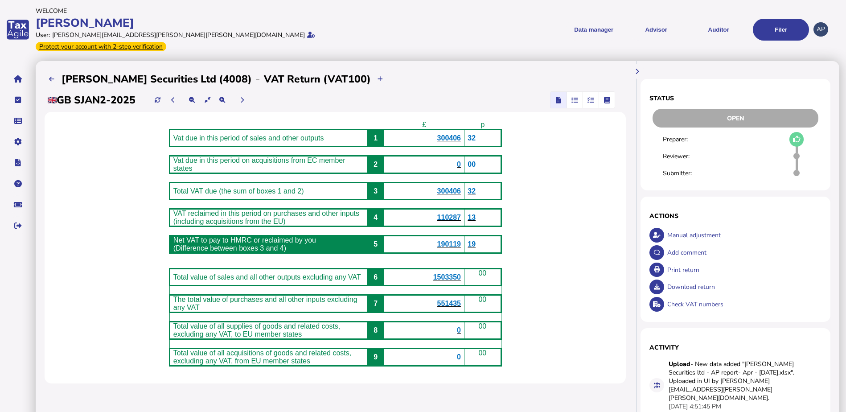
click at [456, 134] on span "300406" at bounding box center [449, 138] width 24 height 8
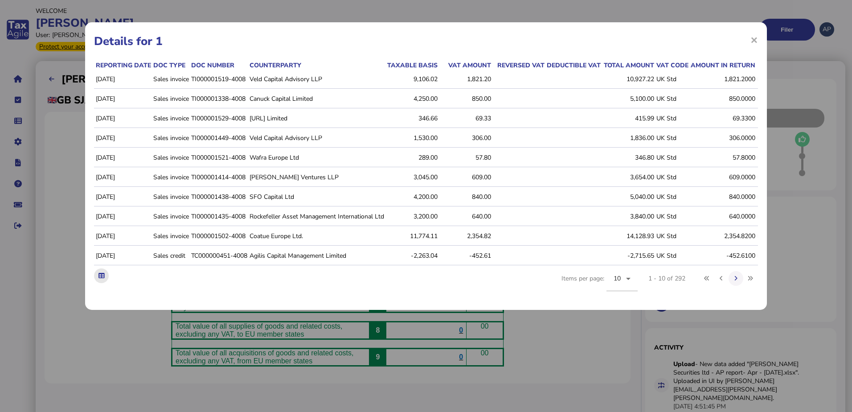
click at [99, 278] on icon at bounding box center [101, 276] width 6 height 6
drag, startPoint x: 496, startPoint y: 31, endPoint x: 475, endPoint y: 26, distance: 21.9
click at [496, 31] on div "× Details for 1" at bounding box center [426, 41] width 664 height 20
click at [756, 40] on span "×" at bounding box center [754, 39] width 8 height 17
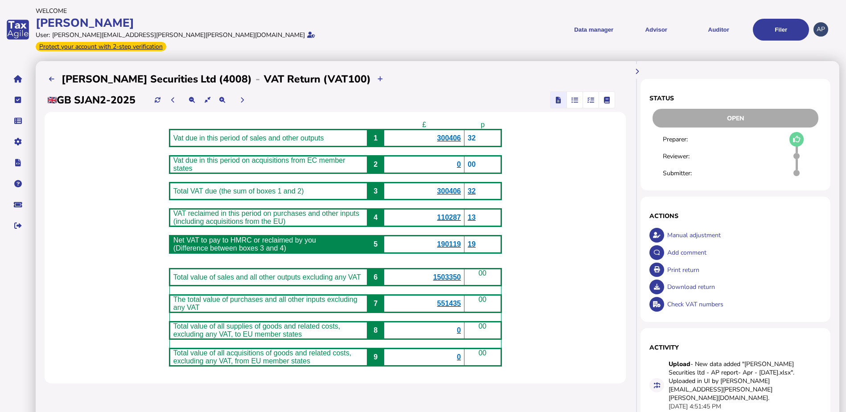
click at [684, 226] on div "Manual adjustment" at bounding box center [743, 234] width 156 height 17
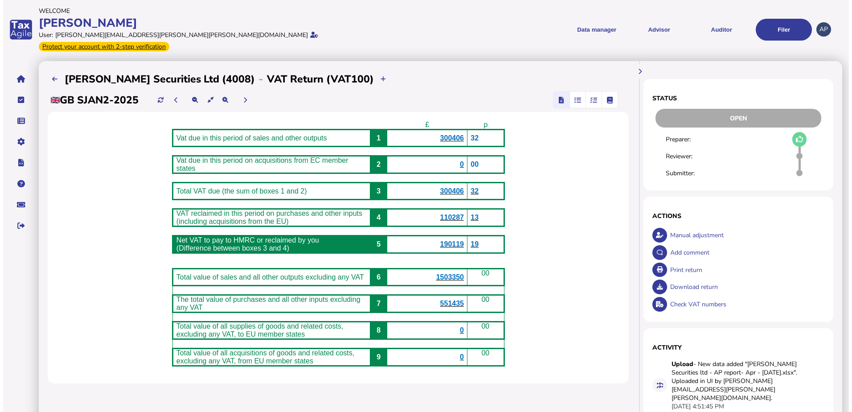
select select "**********"
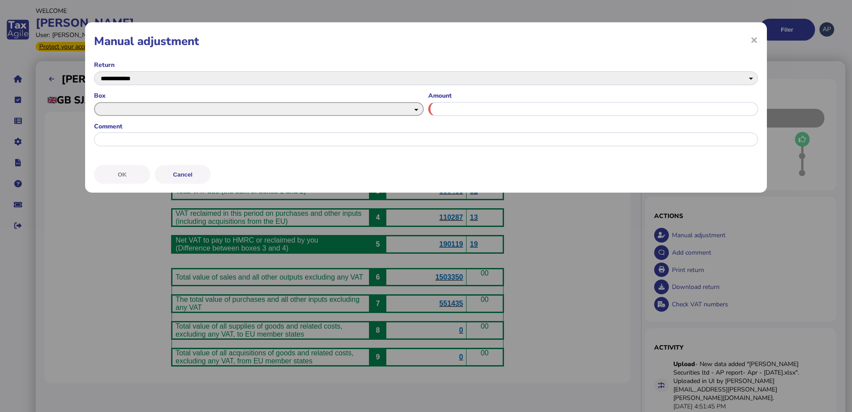
click at [180, 112] on select "* * * * * * *" at bounding box center [259, 109] width 330 height 14
click at [104, 279] on div "**********" at bounding box center [426, 206] width 852 height 412
click at [122, 108] on select "* * * * * * *" at bounding box center [259, 109] width 330 height 14
select select "****"
click at [94, 102] on select "* * * * * * *" at bounding box center [259, 109] width 330 height 14
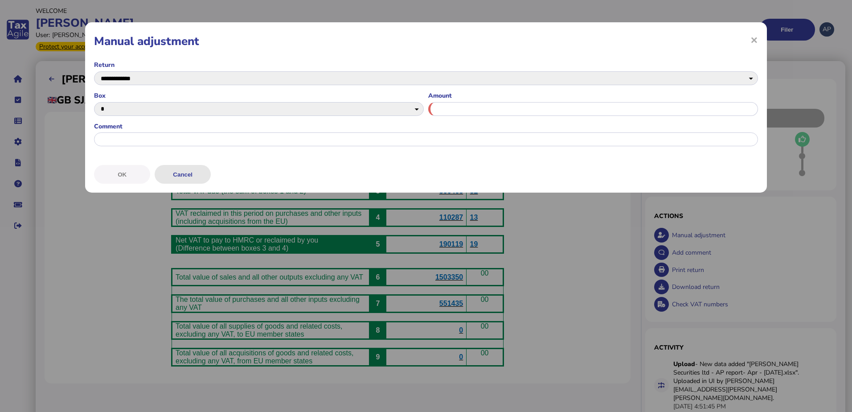
click at [188, 174] on button "Cancel" at bounding box center [183, 174] width 56 height 19
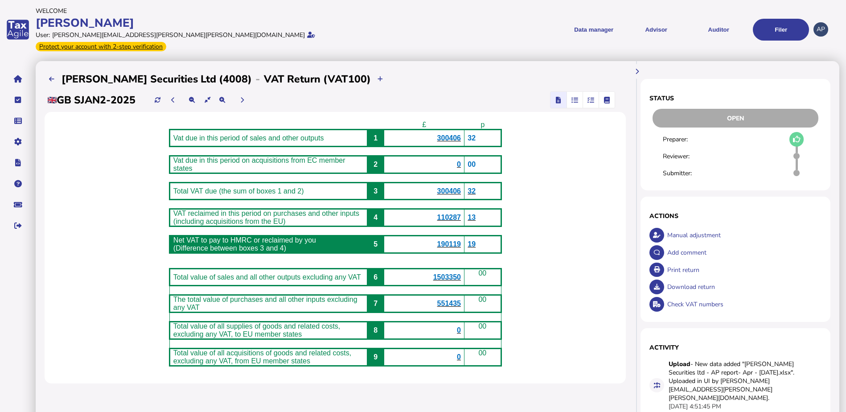
click at [581, 161] on div "£ p Vat due in this period of sales and other outputs 1 300406 32 Vat due in th…" at bounding box center [335, 247] width 581 height 271
click at [715, 27] on button "Auditor" at bounding box center [718, 30] width 56 height 22
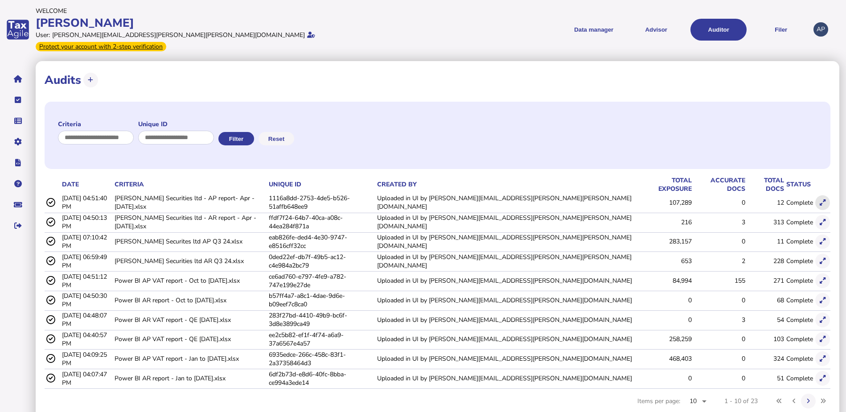
click at [819, 200] on icon at bounding box center [822, 203] width 6 height 6
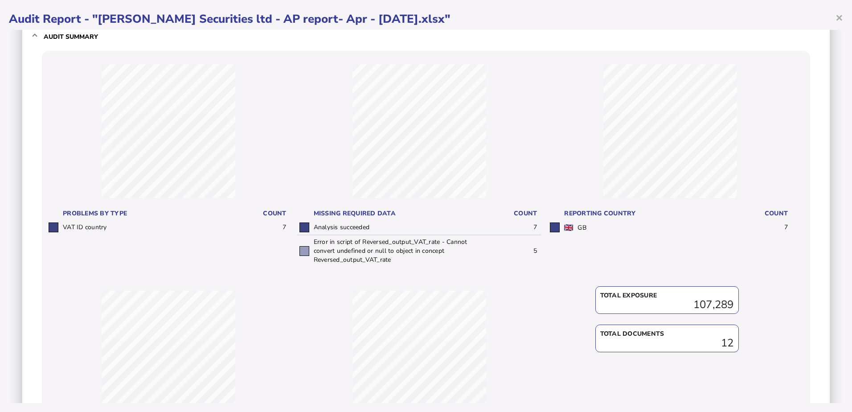
scroll to position [45, 0]
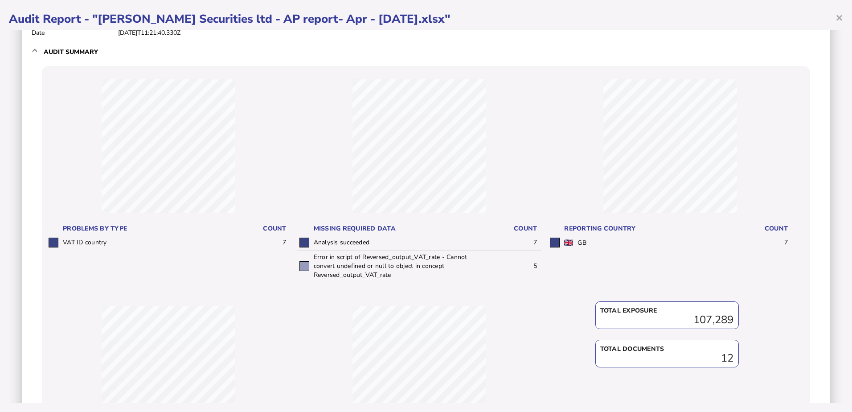
click at [281, 181] on div "VAT ID country 7" at bounding box center [168, 146] width 245 height 134
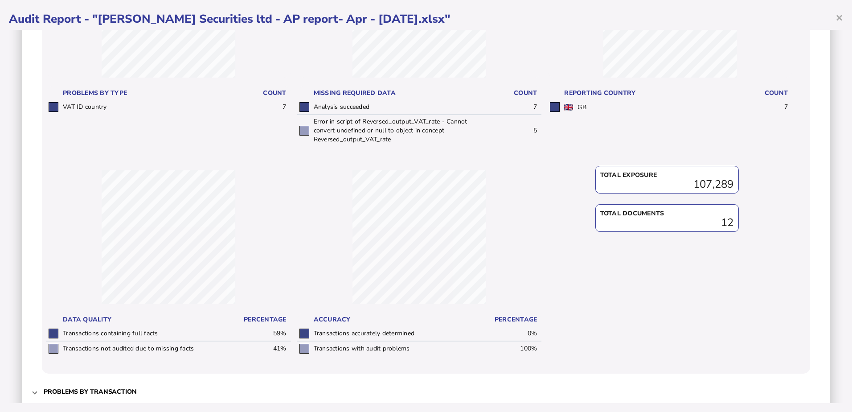
scroll to position [223, 0]
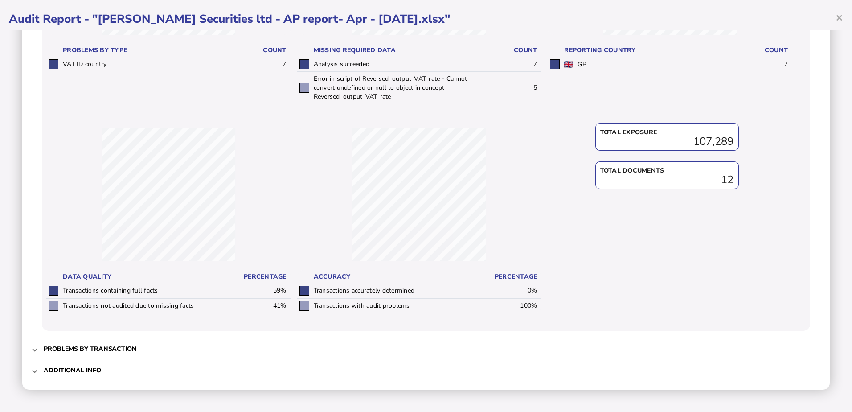
click at [35, 349] on span at bounding box center [35, 348] width 4 height 8
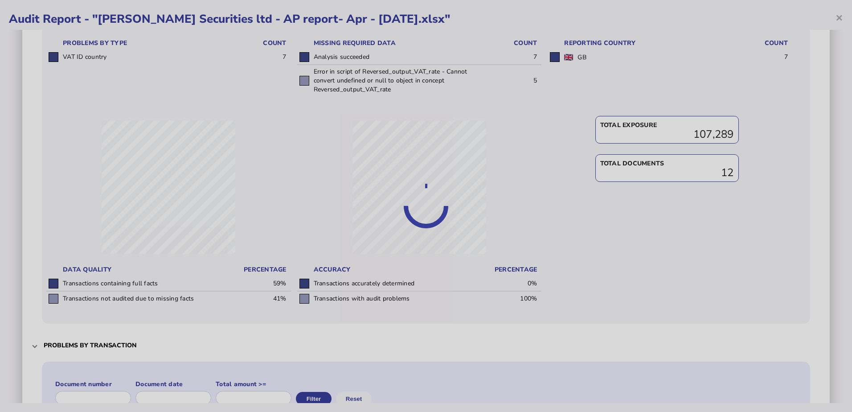
scroll to position [0, 0]
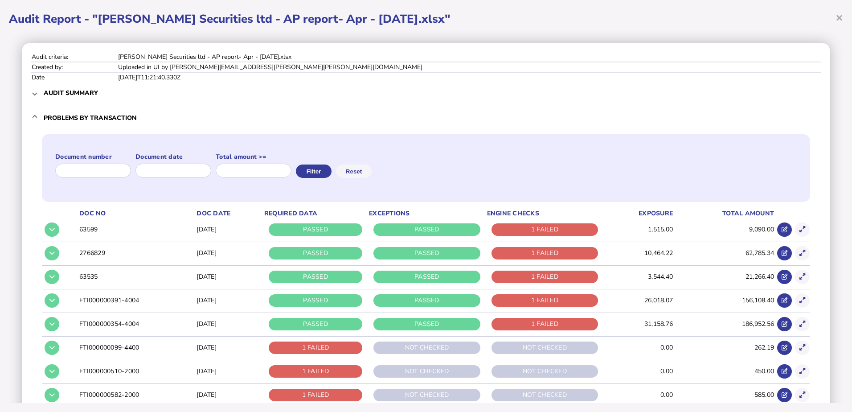
click at [34, 116] on span at bounding box center [35, 118] width 4 height 8
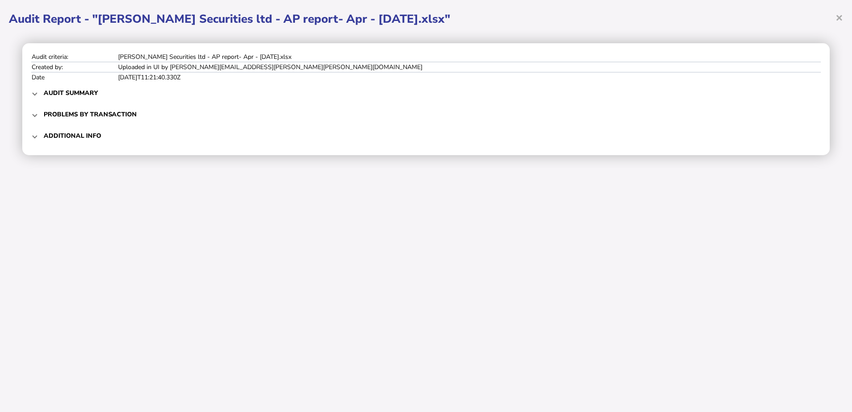
click at [33, 91] on mat-expansion-panel-header "Audit summary" at bounding box center [426, 92] width 790 height 21
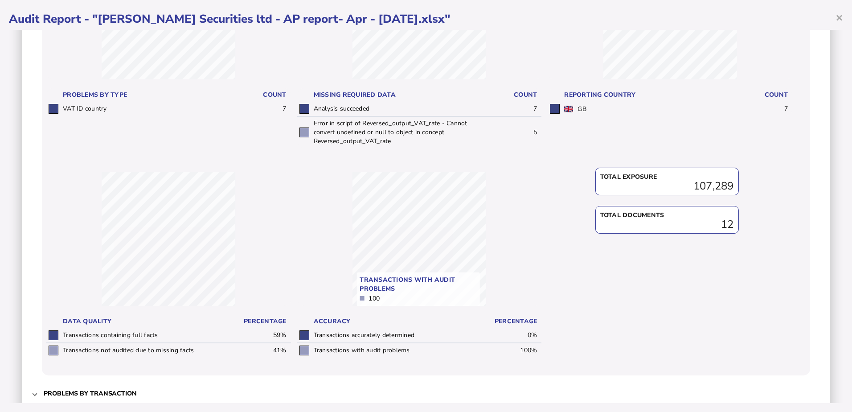
scroll to position [223, 0]
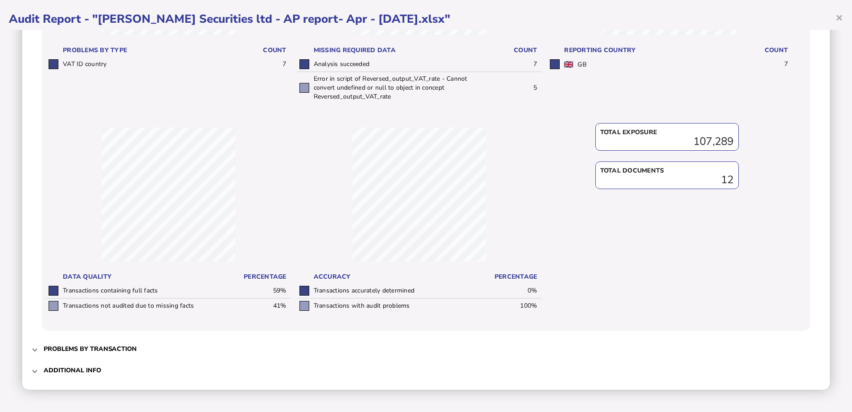
click at [33, 350] on mat-expansion-panel-header "Problems by transaction" at bounding box center [426, 348] width 790 height 21
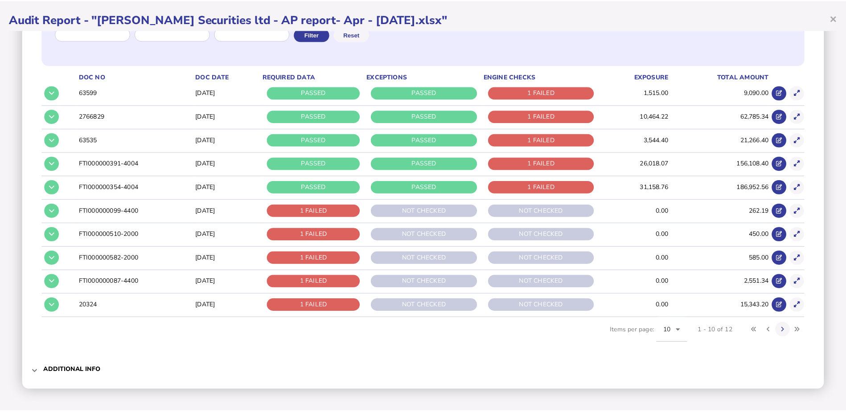
scroll to position [137, 0]
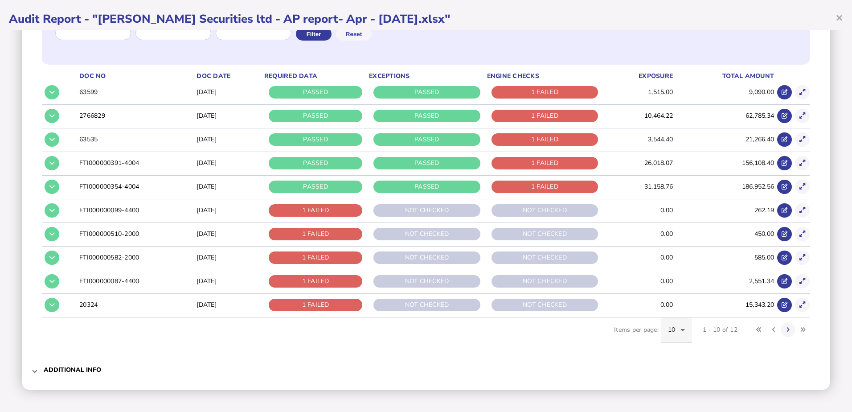
click at [680, 330] on icon at bounding box center [682, 330] width 4 height 2
click at [666, 261] on span "20" at bounding box center [666, 260] width 8 height 11
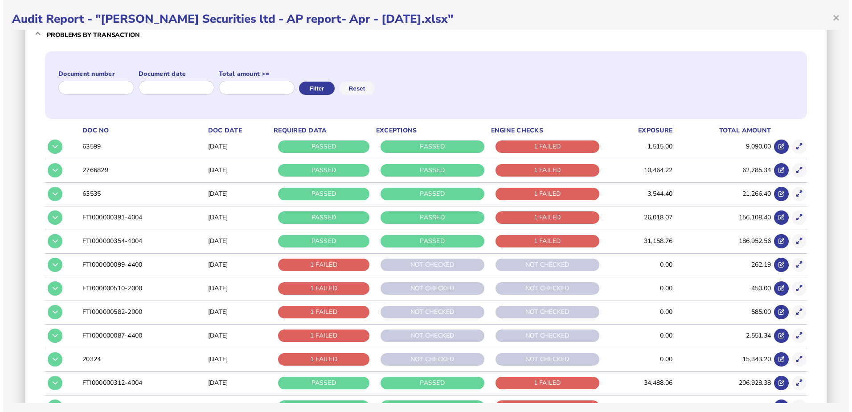
scroll to position [0, 0]
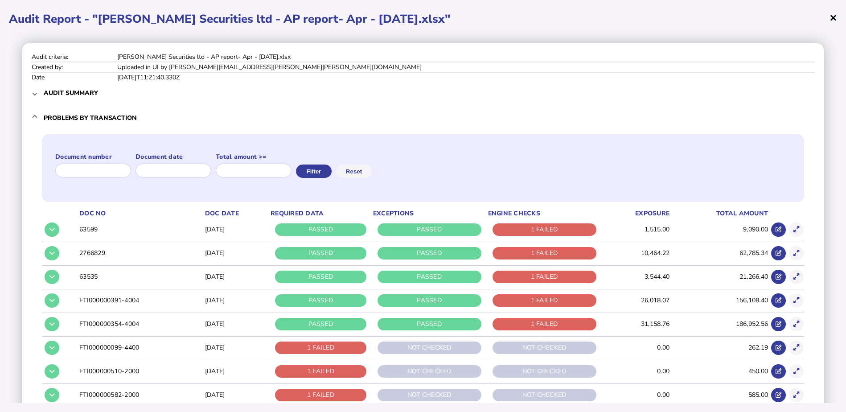
click at [834, 17] on span "×" at bounding box center [833, 17] width 8 height 17
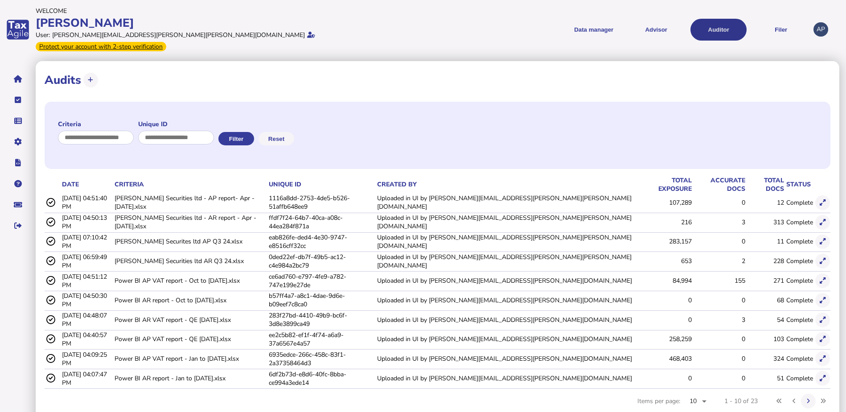
click at [717, 25] on button "Auditor" at bounding box center [718, 30] width 56 height 22
click at [822, 219] on icon at bounding box center [822, 222] width 6 height 6
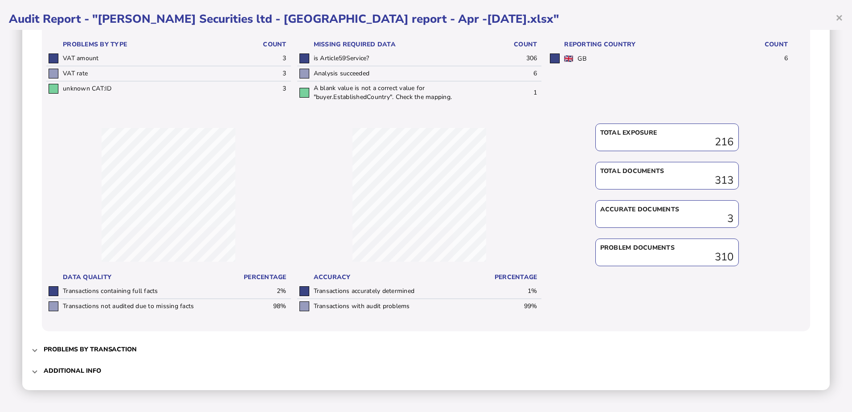
scroll to position [229, 0]
click at [35, 351] on span at bounding box center [35, 348] width 4 height 8
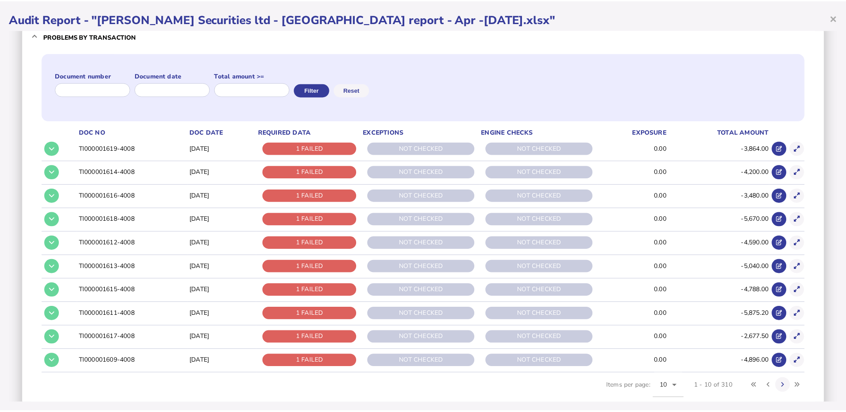
scroll to position [134, 0]
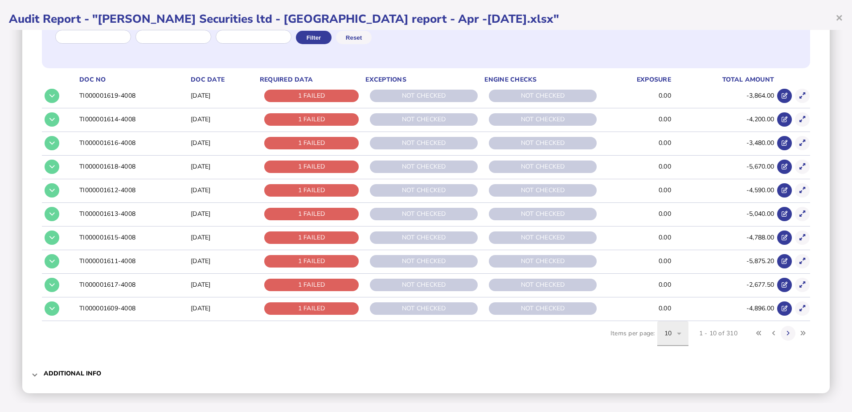
click at [674, 334] on icon at bounding box center [679, 333] width 11 height 11
click at [660, 288] on span "50" at bounding box center [662, 285] width 8 height 11
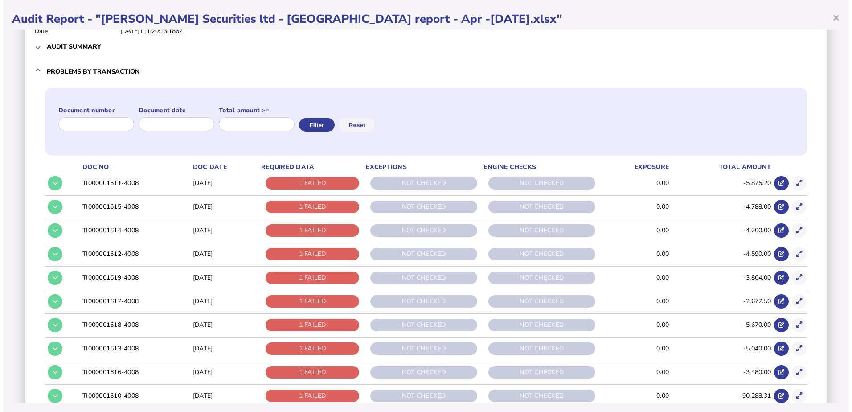
scroll to position [89, 0]
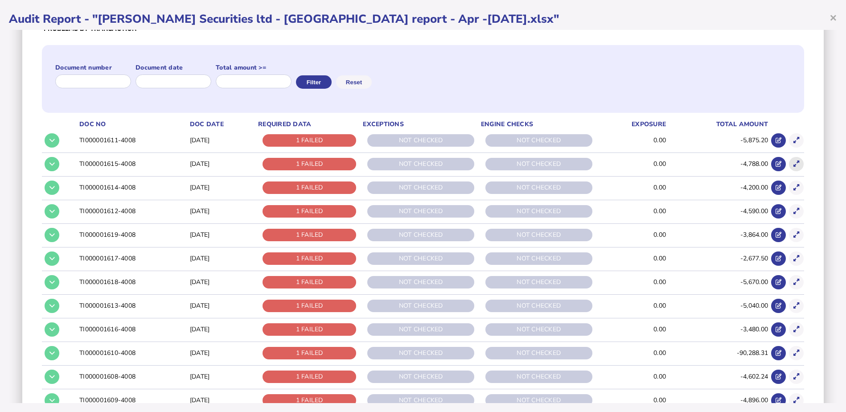
click at [793, 162] on icon at bounding box center [796, 164] width 6 height 6
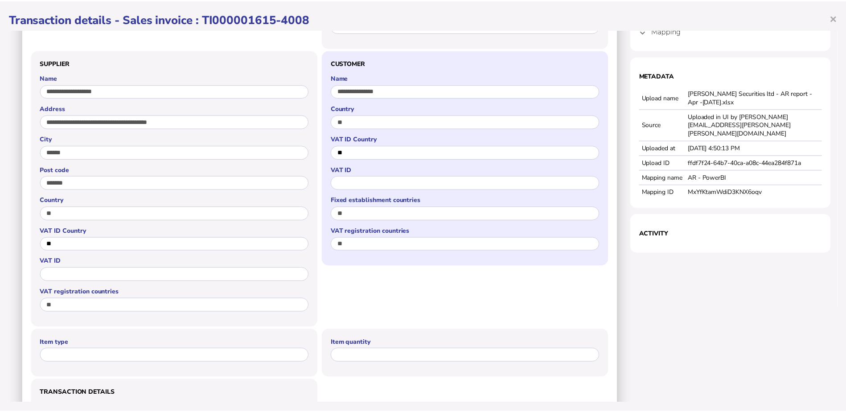
scroll to position [0, 0]
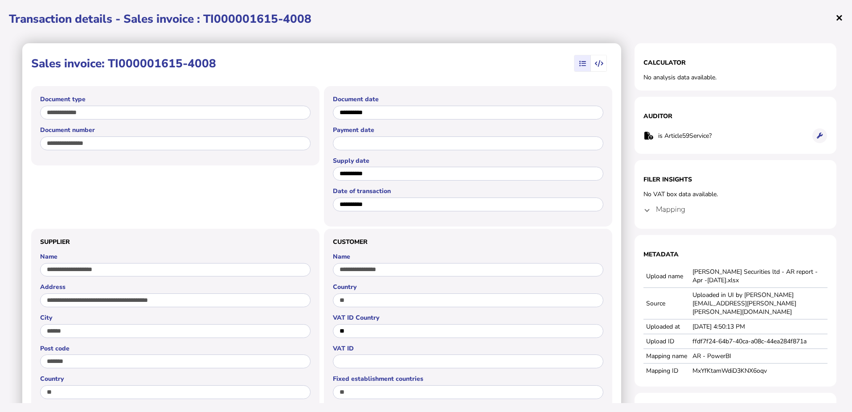
click at [839, 19] on span "×" at bounding box center [839, 17] width 8 height 17
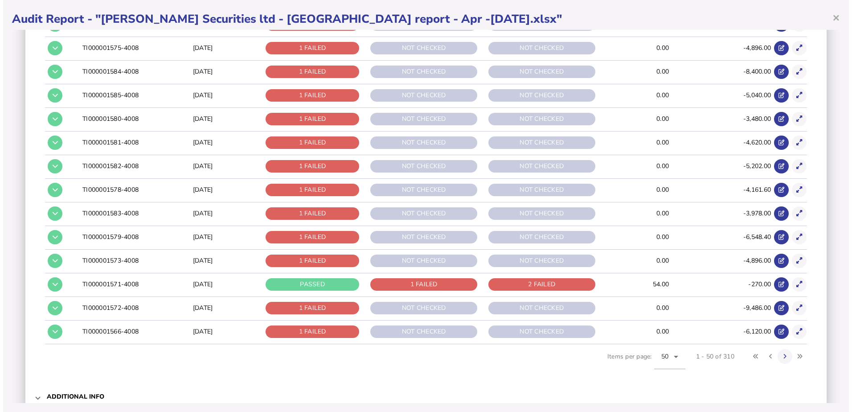
scroll to position [1082, 0]
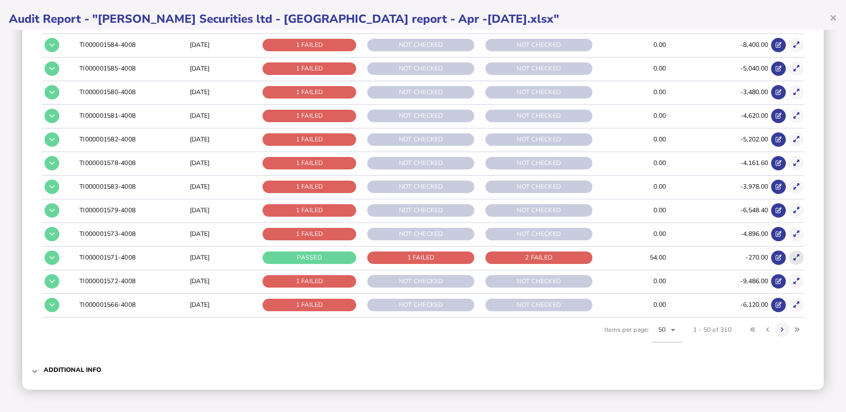
click at [793, 257] on icon at bounding box center [796, 257] width 6 height 6
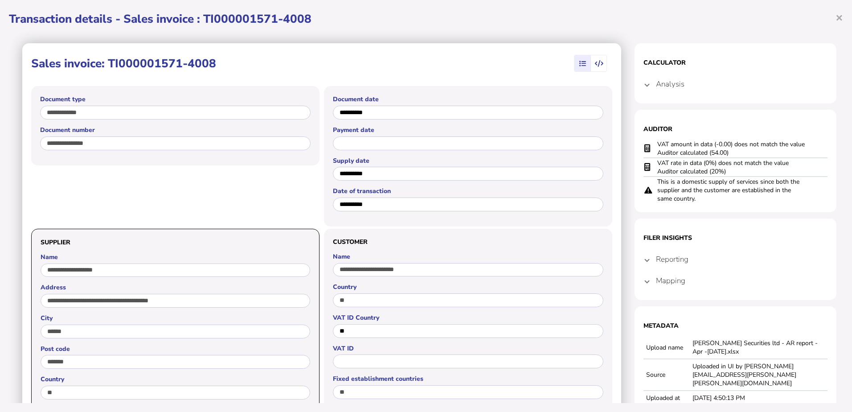
click at [622, 33] on main "**********" at bounding box center [322, 413] width 626 height 766
click at [843, 14] on div "**********" at bounding box center [426, 206] width 852 height 412
click at [839, 17] on span "×" at bounding box center [839, 17] width 8 height 17
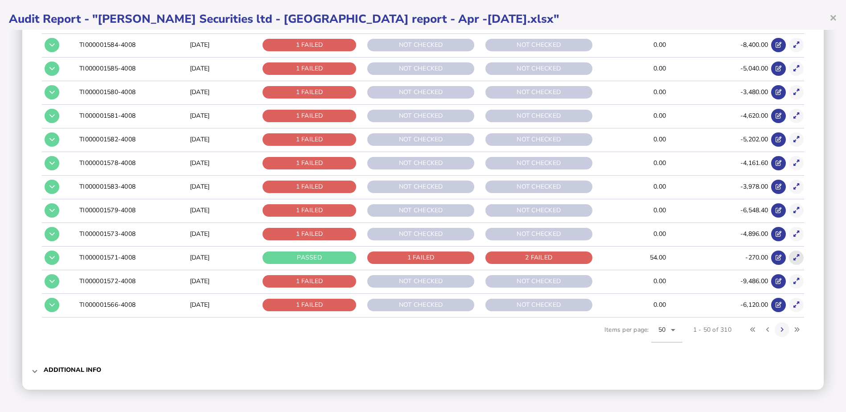
click at [793, 256] on icon at bounding box center [796, 257] width 6 height 6
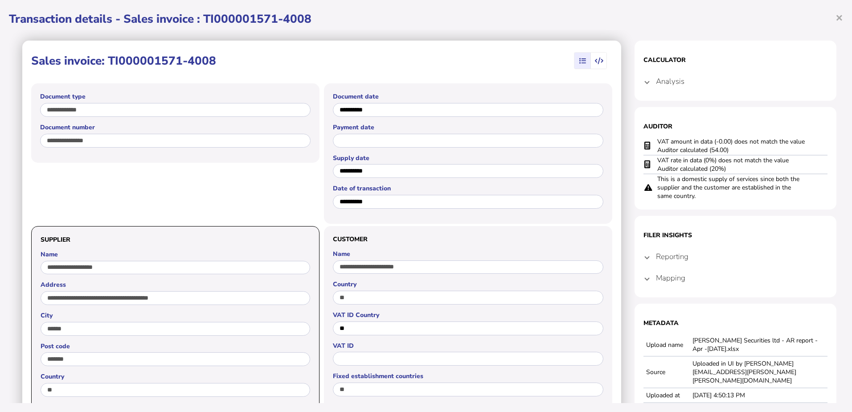
scroll to position [0, 0]
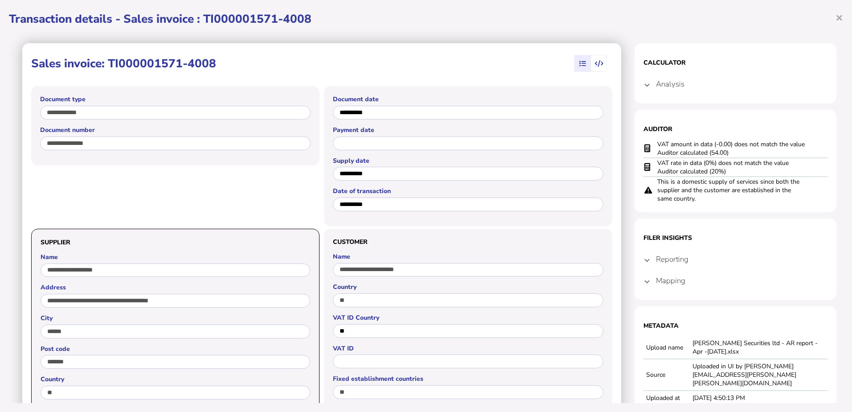
click at [645, 262] on span at bounding box center [647, 259] width 4 height 8
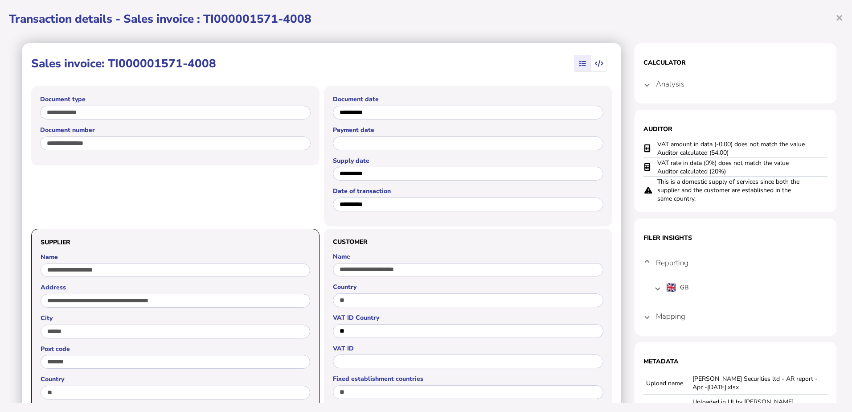
click at [645, 314] on span at bounding box center [647, 316] width 4 height 8
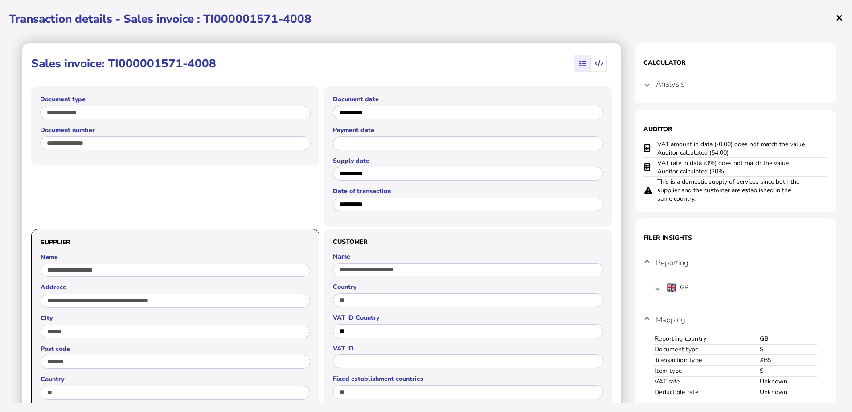
click at [838, 18] on span "×" at bounding box center [839, 17] width 8 height 17
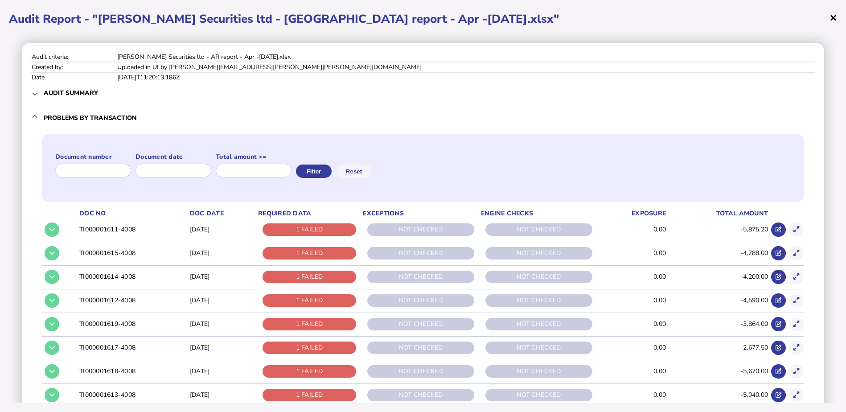
click at [831, 18] on span "×" at bounding box center [833, 17] width 8 height 17
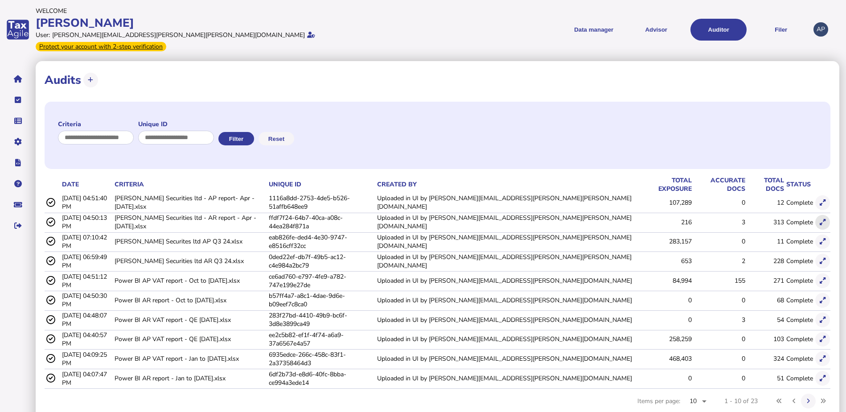
click at [818, 215] on button at bounding box center [822, 222] width 15 height 15
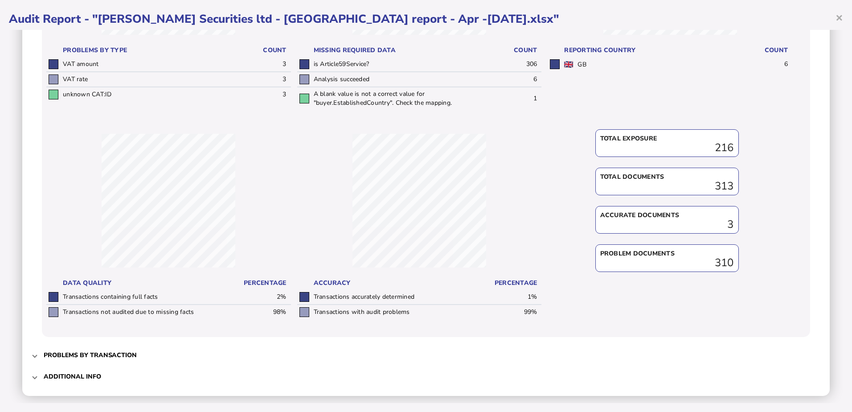
scroll to position [229, 0]
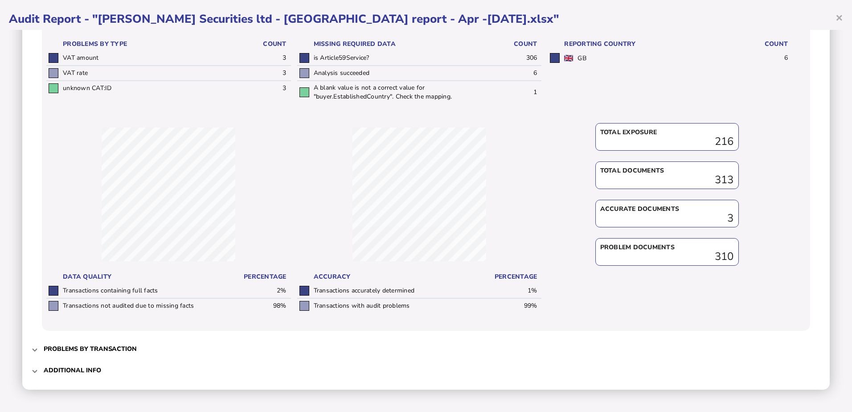
click at [39, 354] on mat-expansion-panel-header "Problems by transaction" at bounding box center [426, 348] width 790 height 21
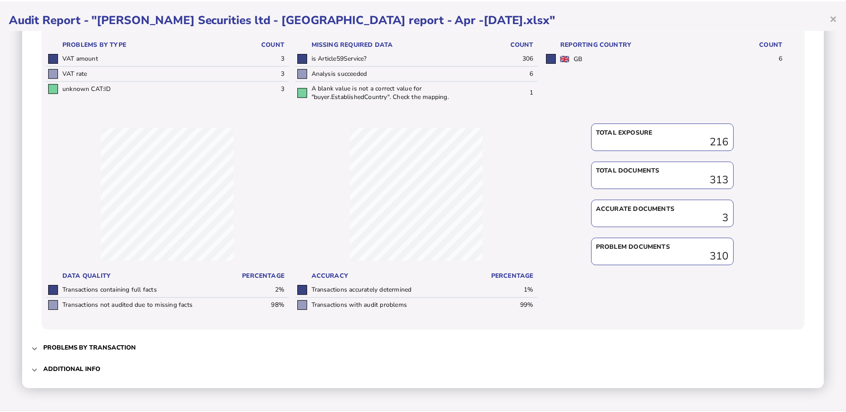
scroll to position [0, 0]
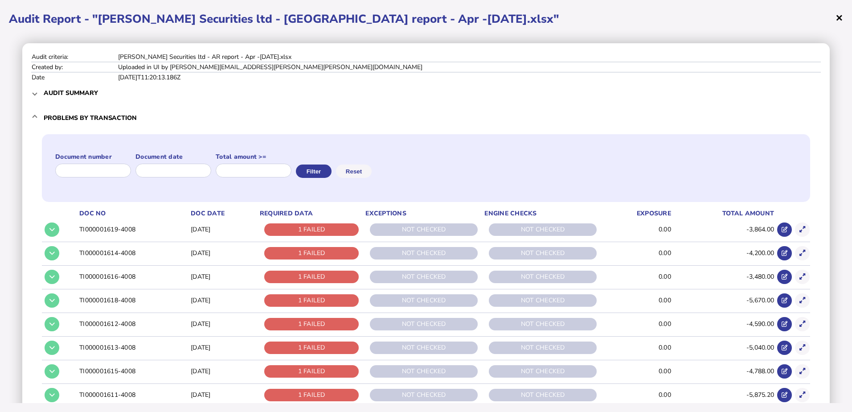
click at [836, 21] on span "×" at bounding box center [839, 17] width 8 height 17
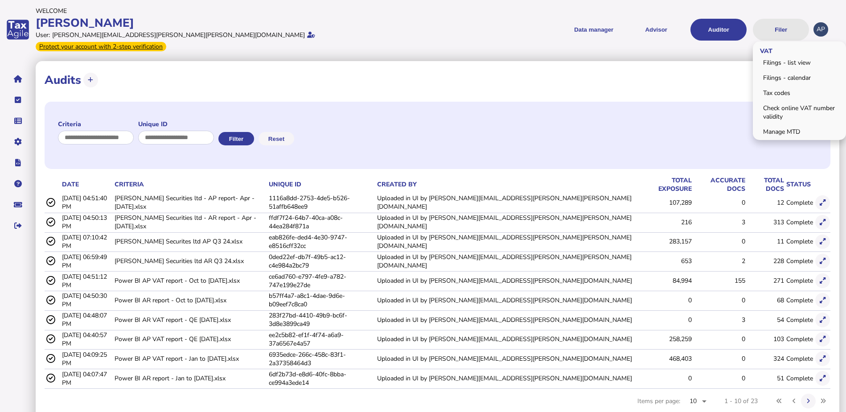
click at [782, 21] on button "Filer" at bounding box center [781, 30] width 56 height 22
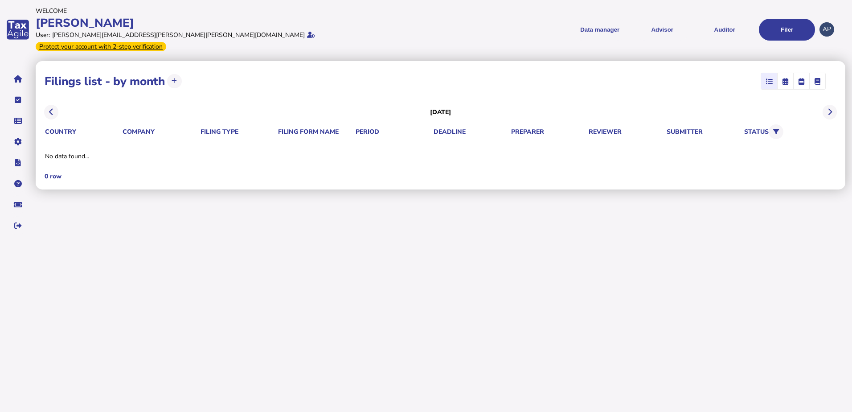
click at [786, 81] on icon "button" at bounding box center [785, 81] width 6 height 0
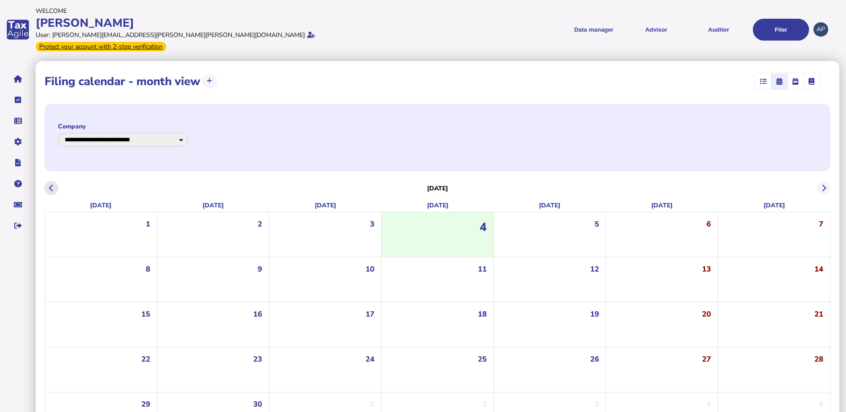
click at [49, 183] on button at bounding box center [51, 188] width 15 height 15
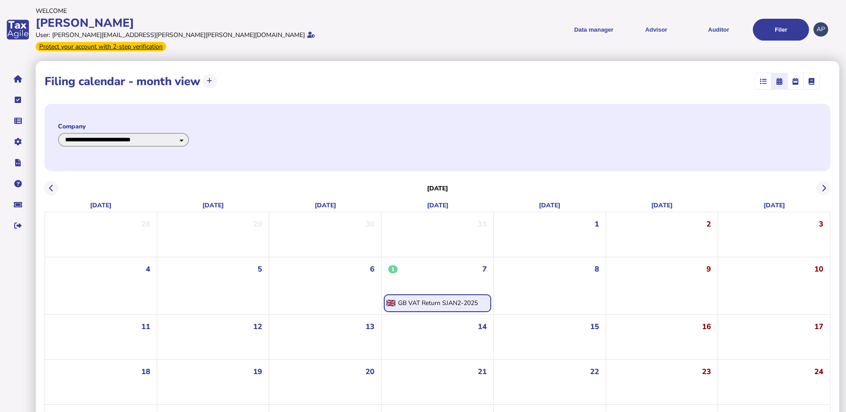
click at [189, 133] on select "**********" at bounding box center [123, 140] width 131 height 14
select select "**********"
click at [58, 133] on select "**********" at bounding box center [123, 140] width 131 height 14
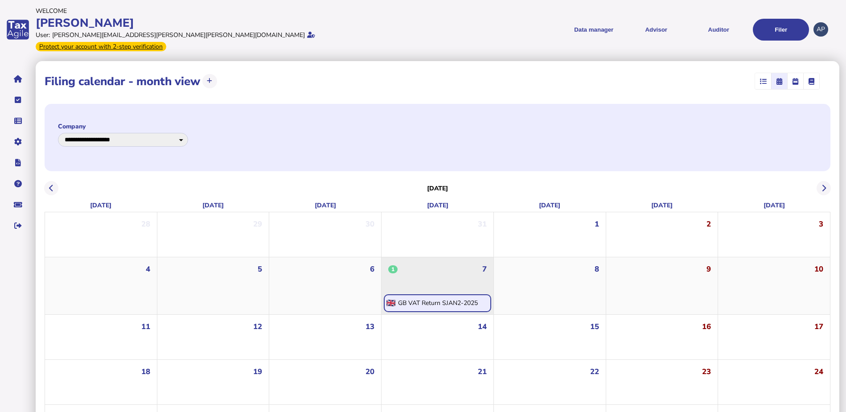
click at [427, 273] on div "1 7" at bounding box center [439, 274] width 110 height 35
click at [433, 299] on div "GB VAT Return SJAN2-2025" at bounding box center [438, 303] width 80 height 8
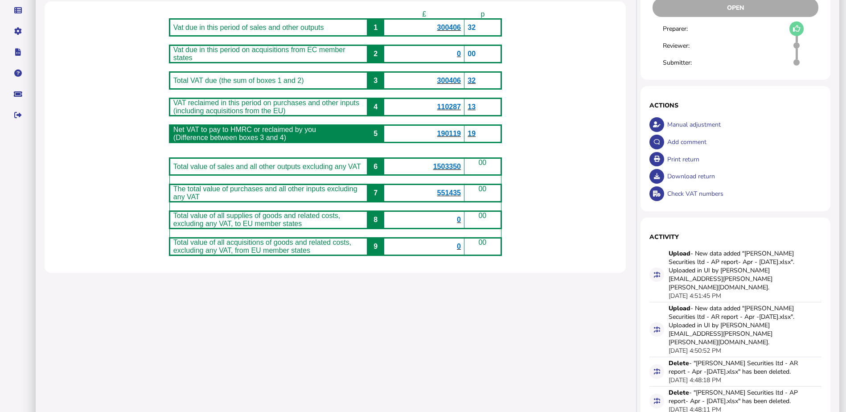
scroll to position [140, 0]
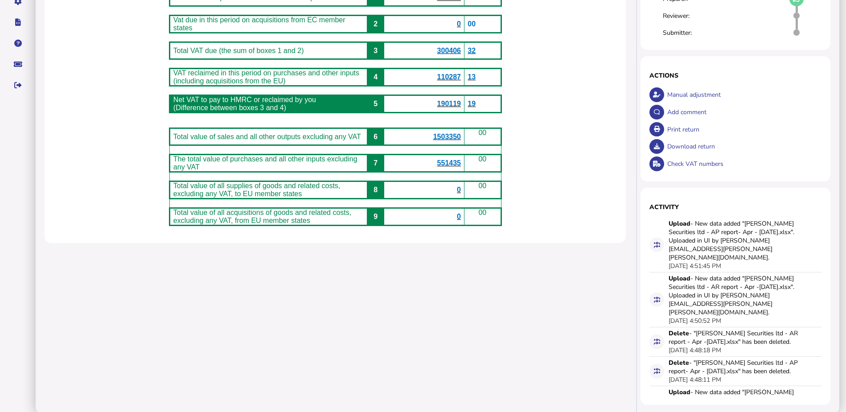
click at [532, 315] on div "**********" at bounding box center [335, 167] width 599 height 493
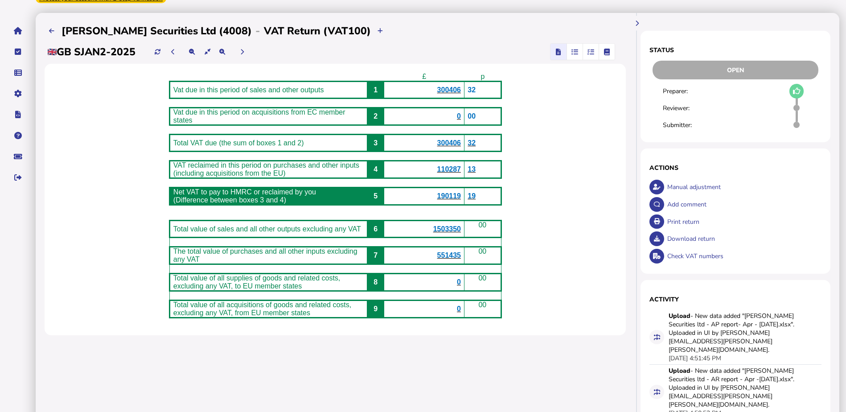
scroll to position [0, 0]
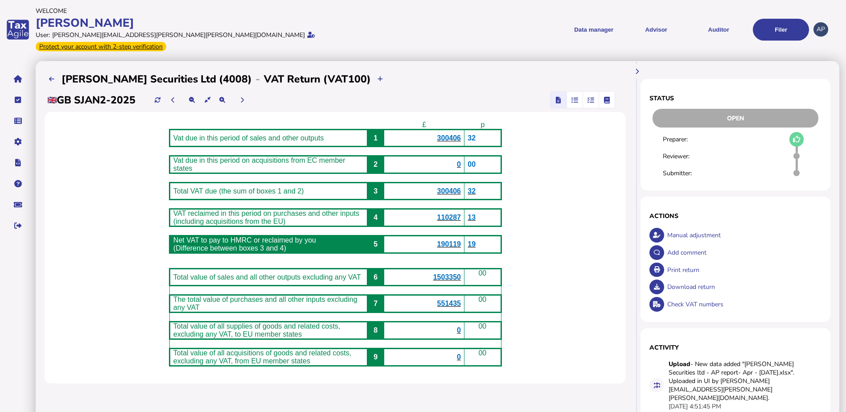
click at [583, 188] on div "£ p Vat due in this period of sales and other outputs 1 300406 32 Vat due in th…" at bounding box center [335, 247] width 581 height 271
click at [587, 220] on div "£ p Vat due in this period of sales and other outputs 1 300406 32 Vat due in th…" at bounding box center [335, 247] width 581 height 271
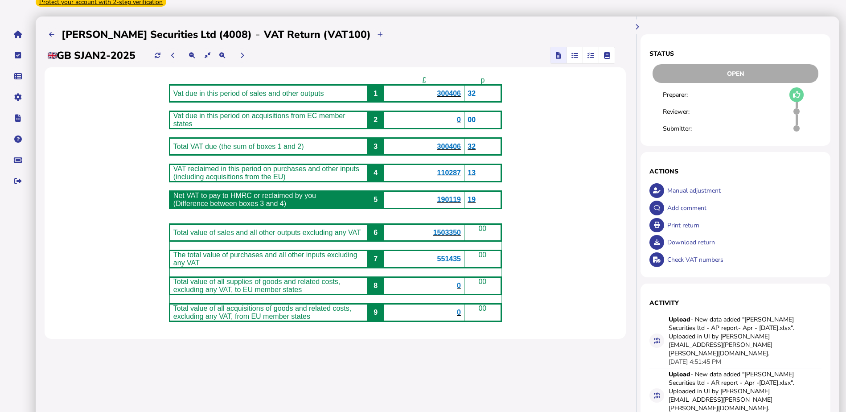
scroll to position [140, 0]
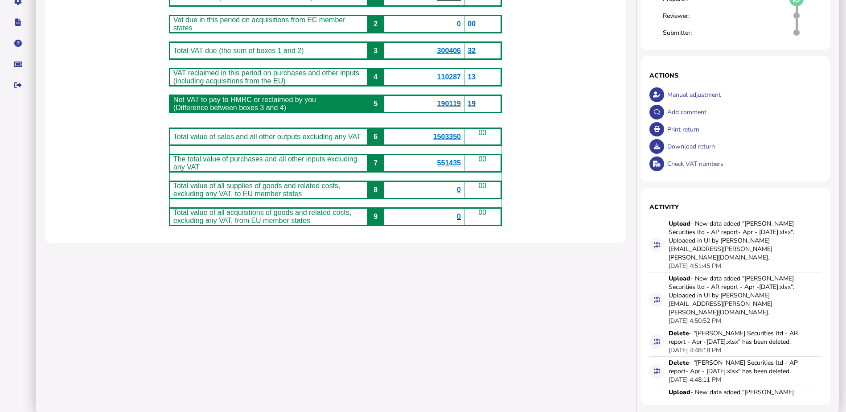
click at [524, 291] on div "**********" at bounding box center [335, 167] width 599 height 493
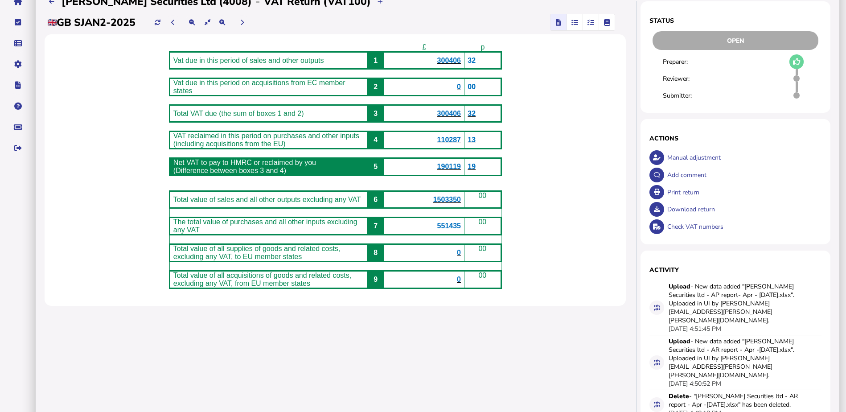
scroll to position [0, 0]
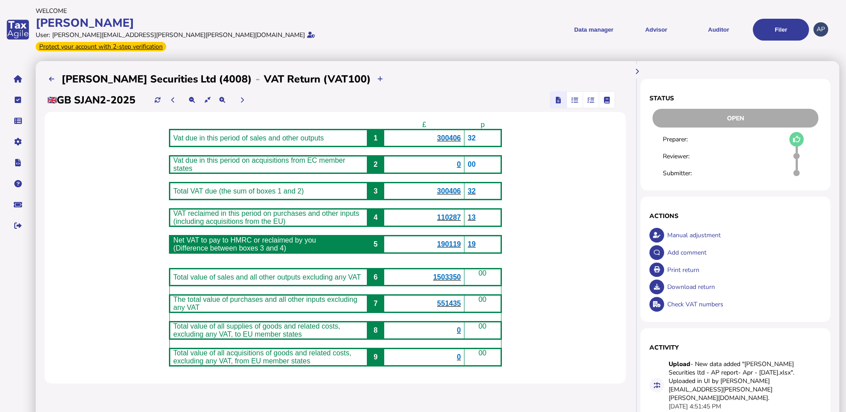
click at [581, 159] on div "£ p Vat due in this period of sales and other outputs 1 300406 32 Vat due in th…" at bounding box center [335, 247] width 581 height 271
click at [677, 226] on div "Manual adjustment" at bounding box center [743, 234] width 156 height 17
select select "**********"
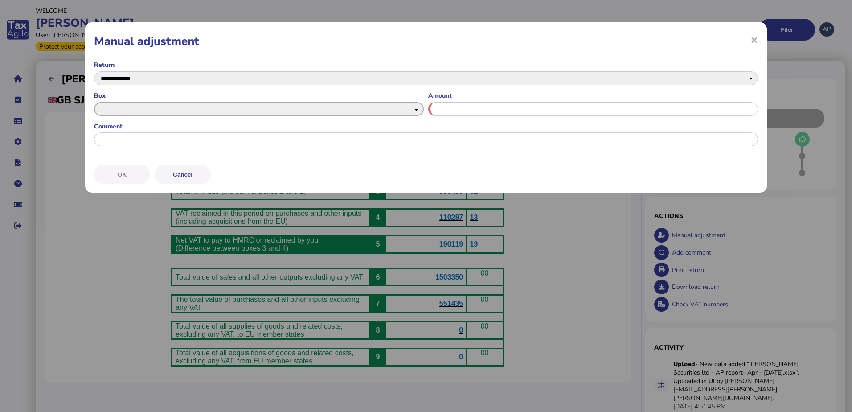
click at [404, 113] on select "* * * * * * *" at bounding box center [259, 109] width 330 height 14
click at [106, 256] on div "**********" at bounding box center [426, 206] width 852 height 412
click at [411, 108] on select "* * * * * * *" at bounding box center [259, 109] width 330 height 14
click at [109, 233] on div "**********" at bounding box center [426, 206] width 852 height 412
click at [757, 37] on span "×" at bounding box center [754, 39] width 8 height 17
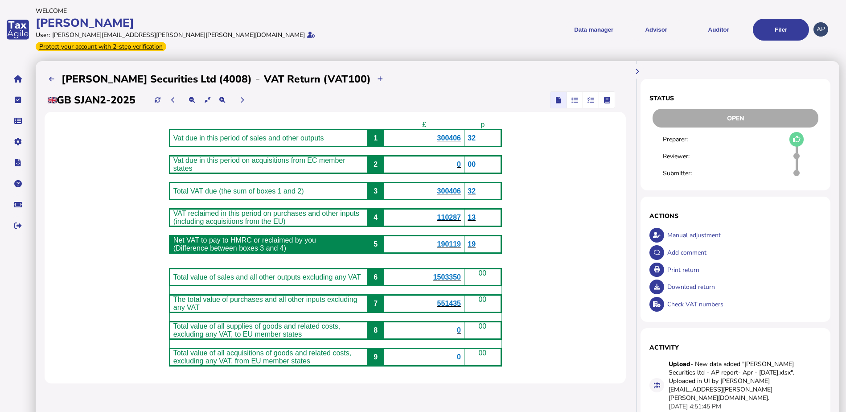
click at [678, 226] on div "Manual adjustment" at bounding box center [743, 234] width 156 height 17
select select "**********"
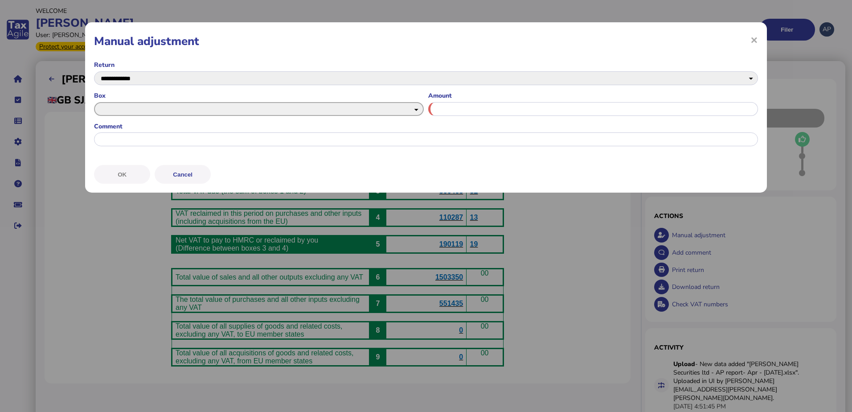
click at [392, 107] on select "* * * * * * *" at bounding box center [259, 109] width 330 height 14
click at [109, 224] on div "**********" at bounding box center [426, 206] width 852 height 412
click at [756, 41] on span "×" at bounding box center [754, 39] width 8 height 17
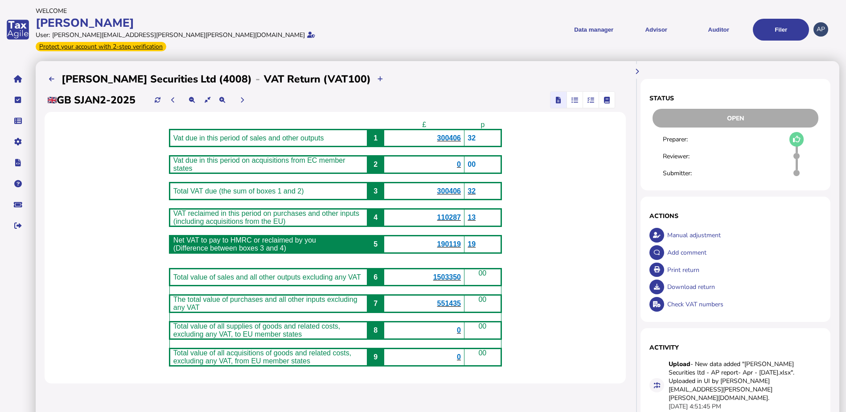
click at [589, 170] on div "£ p Vat due in this period of sales and other outputs 1 300406 32 Vat due in th…" at bounding box center [335, 247] width 581 height 271
click at [16, 79] on icon "navigate application pages" at bounding box center [18, 79] width 8 height 0
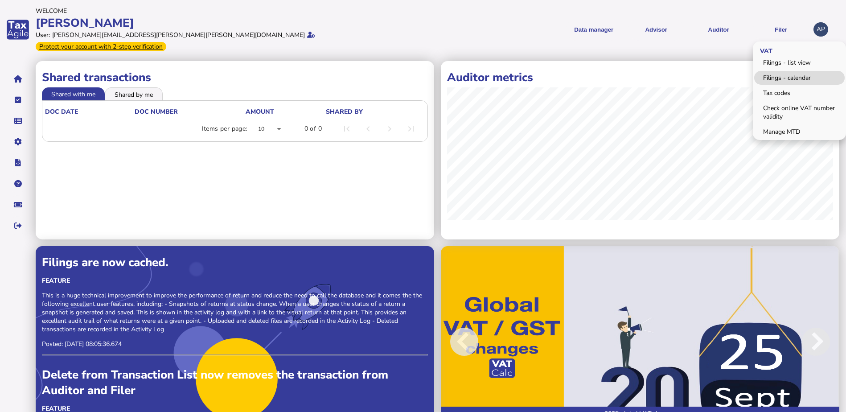
drag, startPoint x: 779, startPoint y: 73, endPoint x: 773, endPoint y: 78, distance: 8.5
click at [779, 73] on link "Filings - calendar" at bounding box center [799, 78] width 90 height 14
select select "**********"
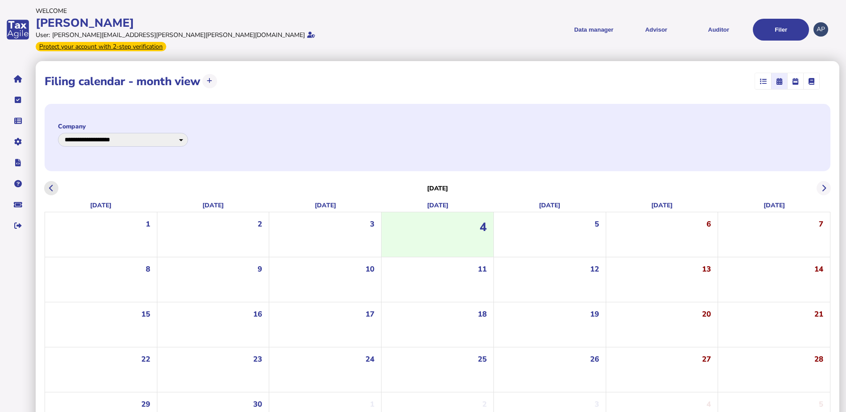
click at [57, 181] on button at bounding box center [51, 188] width 15 height 15
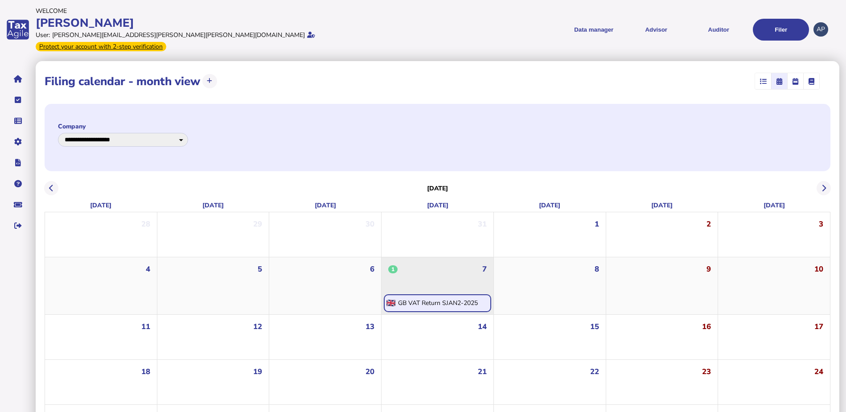
click at [434, 276] on div "1 7" at bounding box center [439, 274] width 110 height 35
click at [456, 133] on div "**********" at bounding box center [438, 137] width 786 height 67
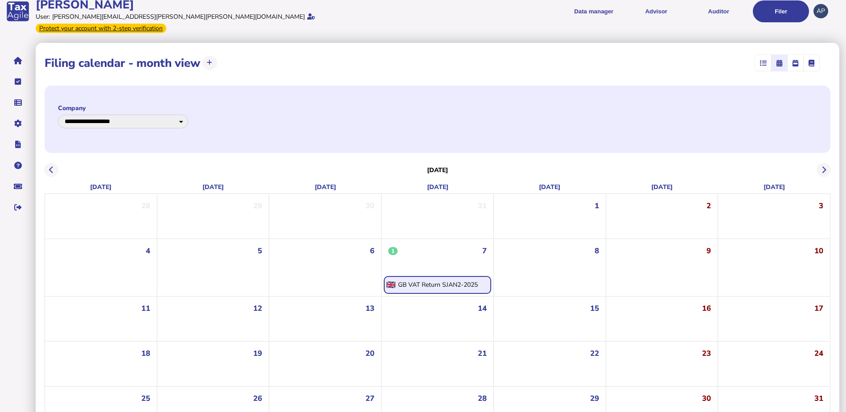
scroll to position [36, 0]
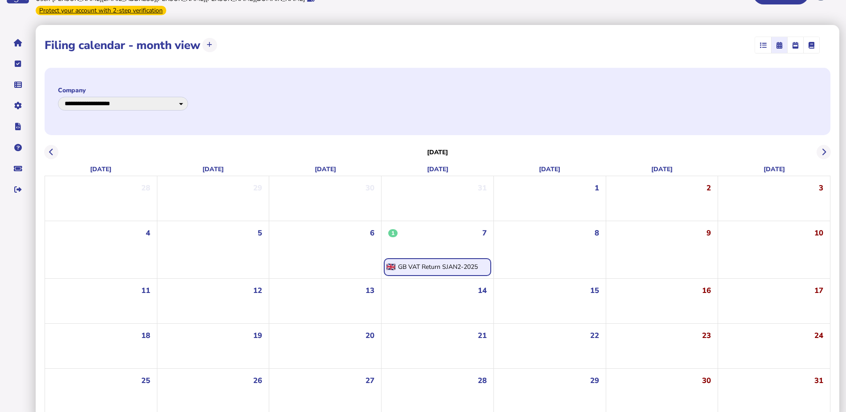
click at [293, 96] on div "**********" at bounding box center [438, 101] width 786 height 67
drag, startPoint x: 13, startPoint y: 34, endPoint x: 35, endPoint y: 55, distance: 30.3
click at [13, 34] on button "navigate application pages" at bounding box center [17, 42] width 19 height 19
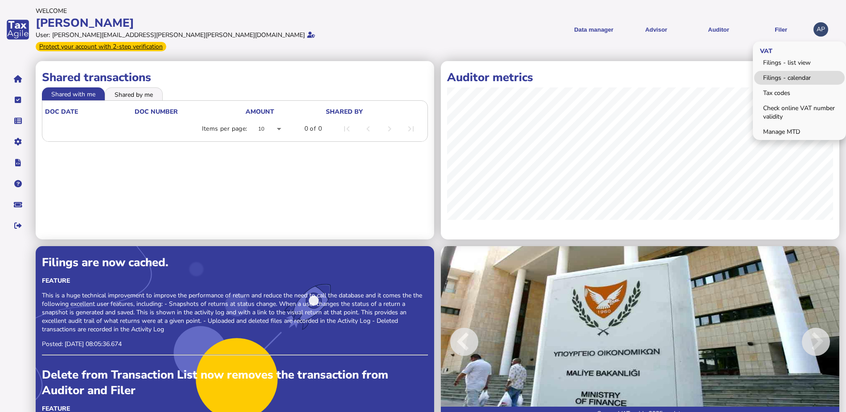
click at [781, 71] on link "Filings - calendar" at bounding box center [799, 78] width 90 height 14
select select "**********"
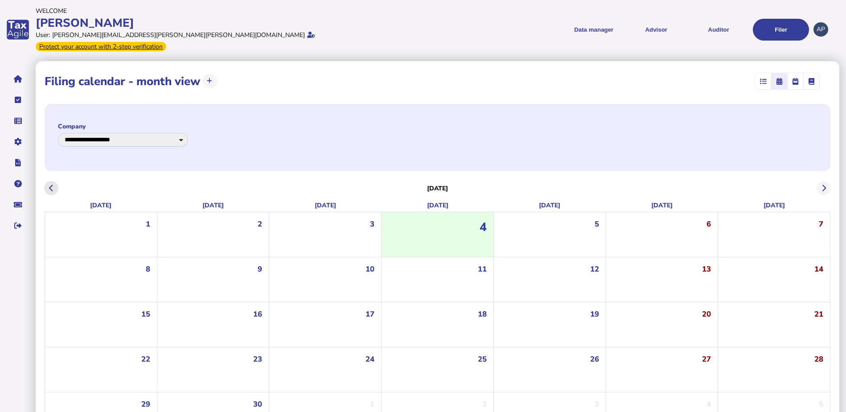
click at [53, 188] on icon at bounding box center [51, 188] width 4 height 0
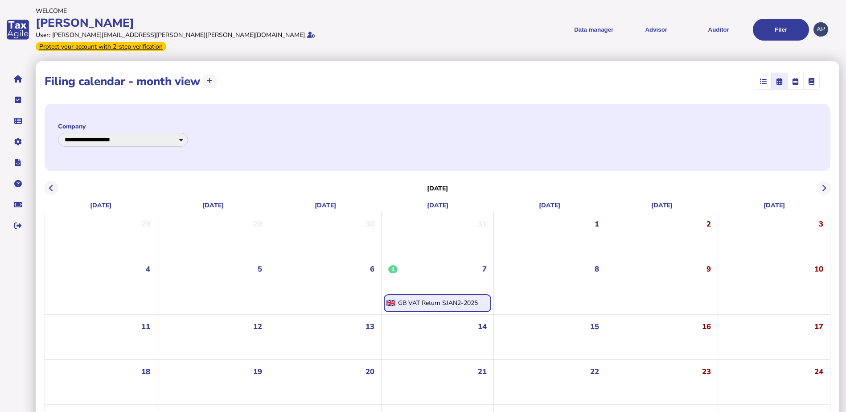
click at [456, 33] on menu "Data manager VAT Transaction list Upload list Advisor VAT Advisor for VAT Check…" at bounding box center [617, 30] width 385 height 22
click at [13, 70] on button "navigate application pages" at bounding box center [17, 79] width 19 height 19
